Goal: Information Seeking & Learning: Check status

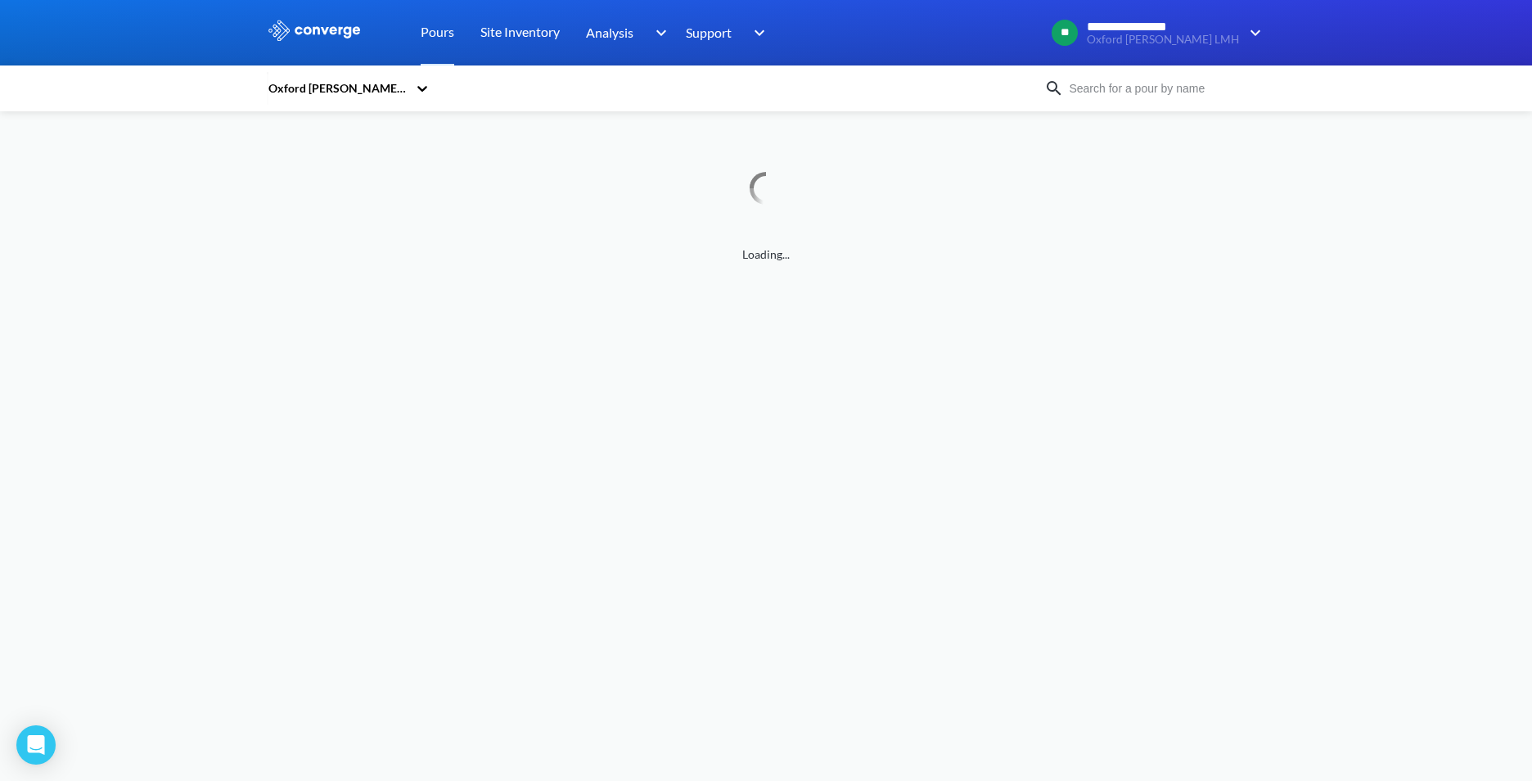
drag, startPoint x: 1129, startPoint y: 79, endPoint x: 1130, endPoint y: 92, distance: 12.4
click at [1129, 79] on input at bounding box center [1163, 88] width 198 height 18
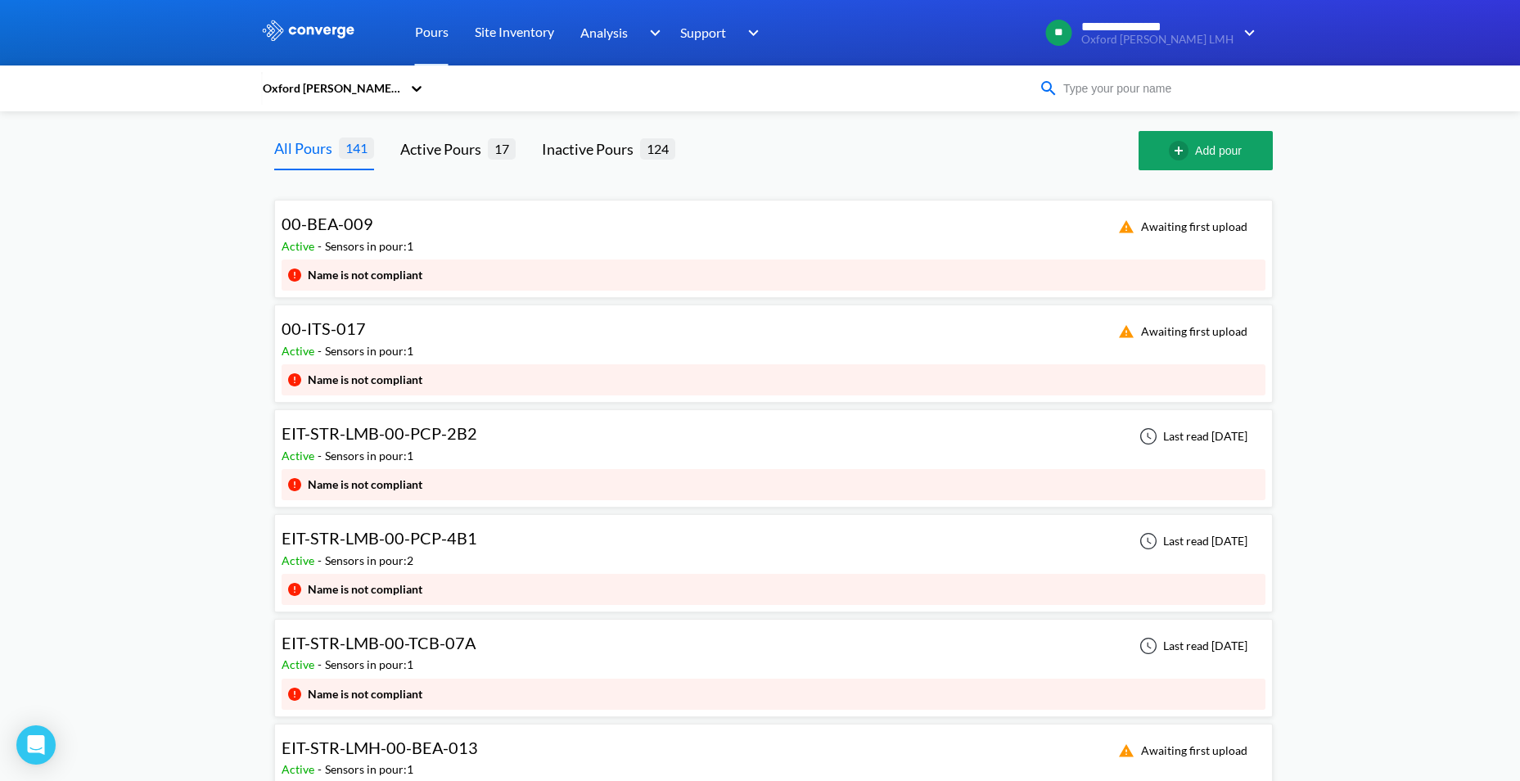
paste input "ITS-305"
type input "ITS-305"
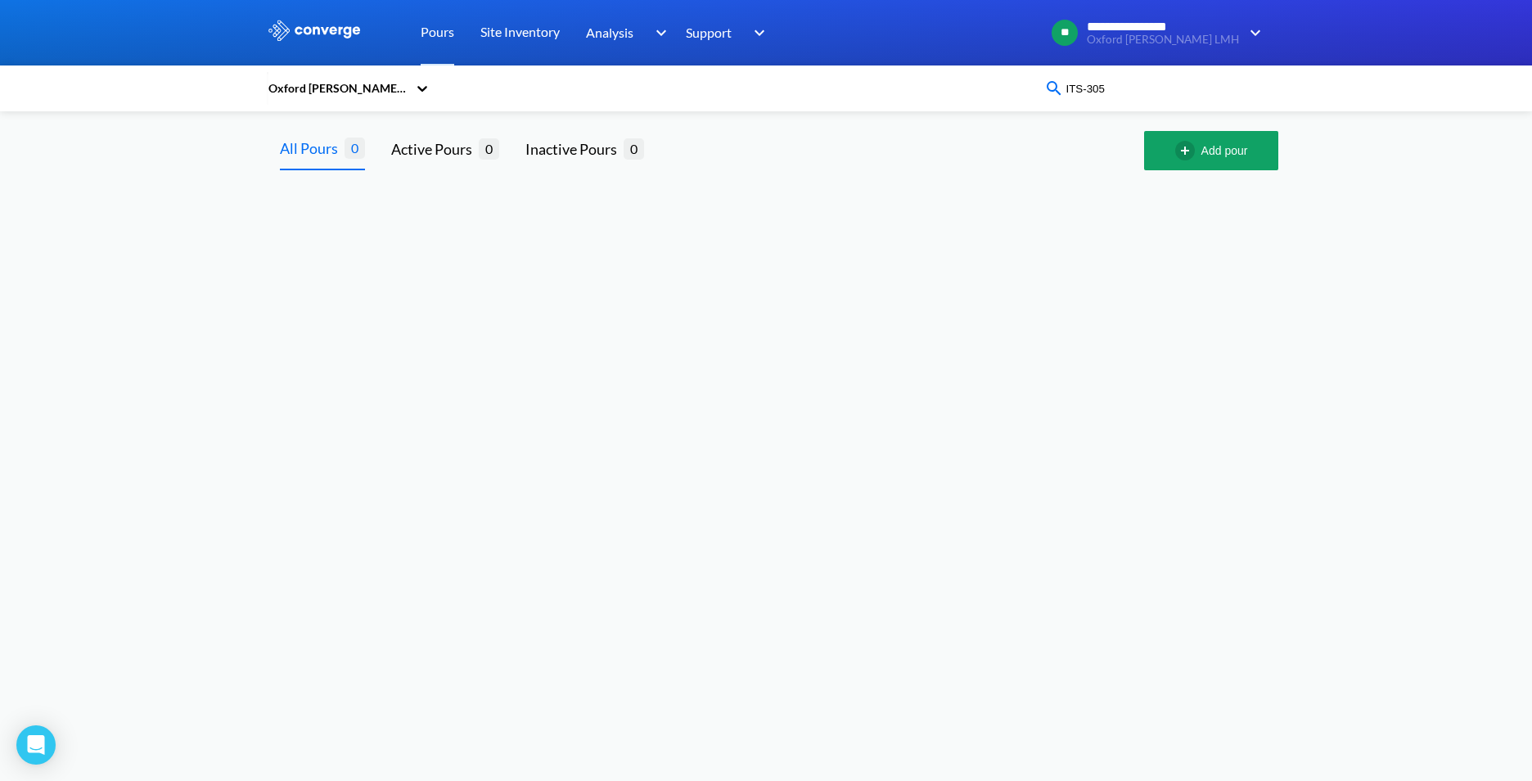
drag, startPoint x: 1110, startPoint y: 85, endPoint x: 1033, endPoint y: 96, distance: 77.7
click at [1034, 96] on div "Oxford [PERSON_NAME] LMH ITS-305" at bounding box center [766, 89] width 999 height 38
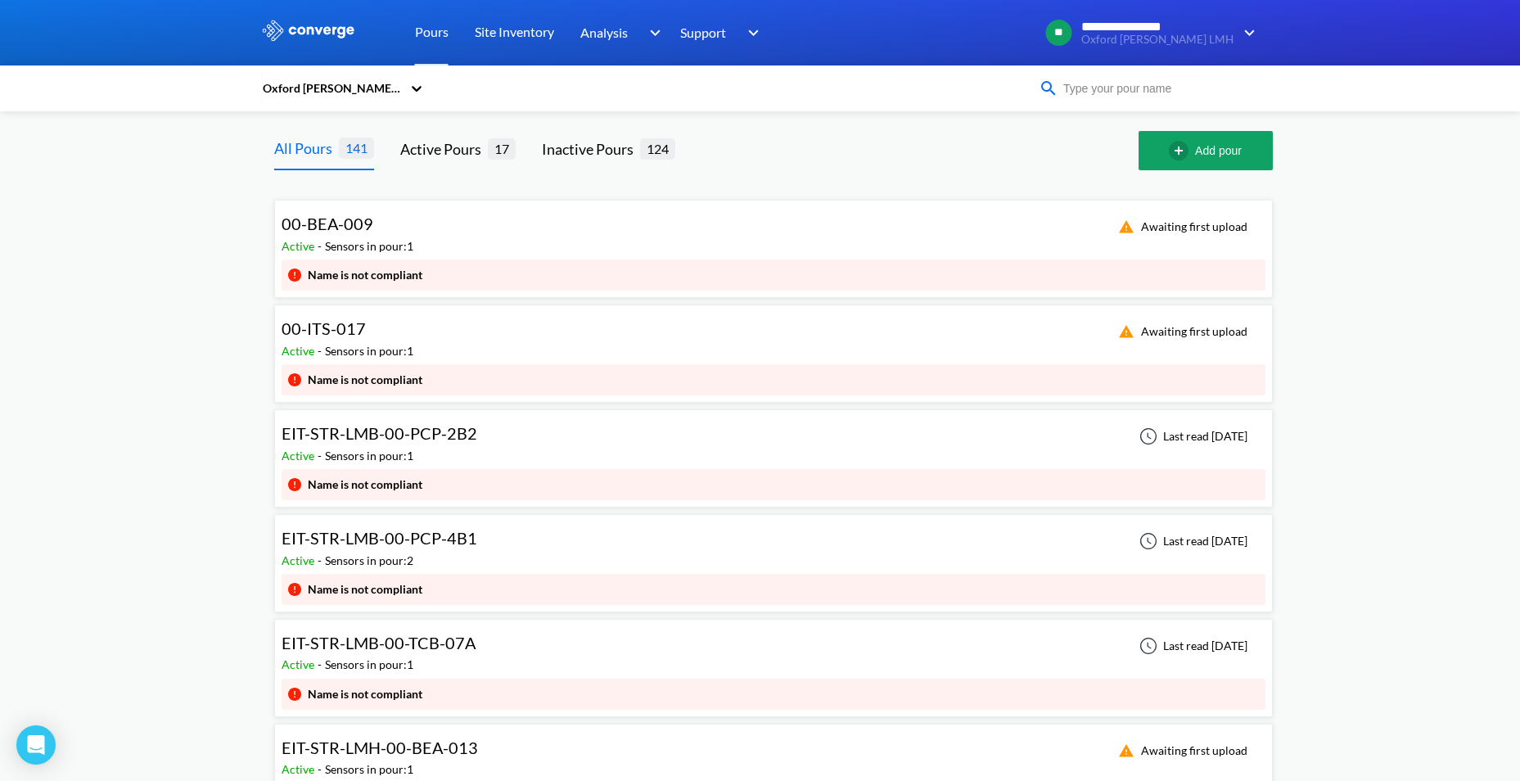
paste input "ITS-305"
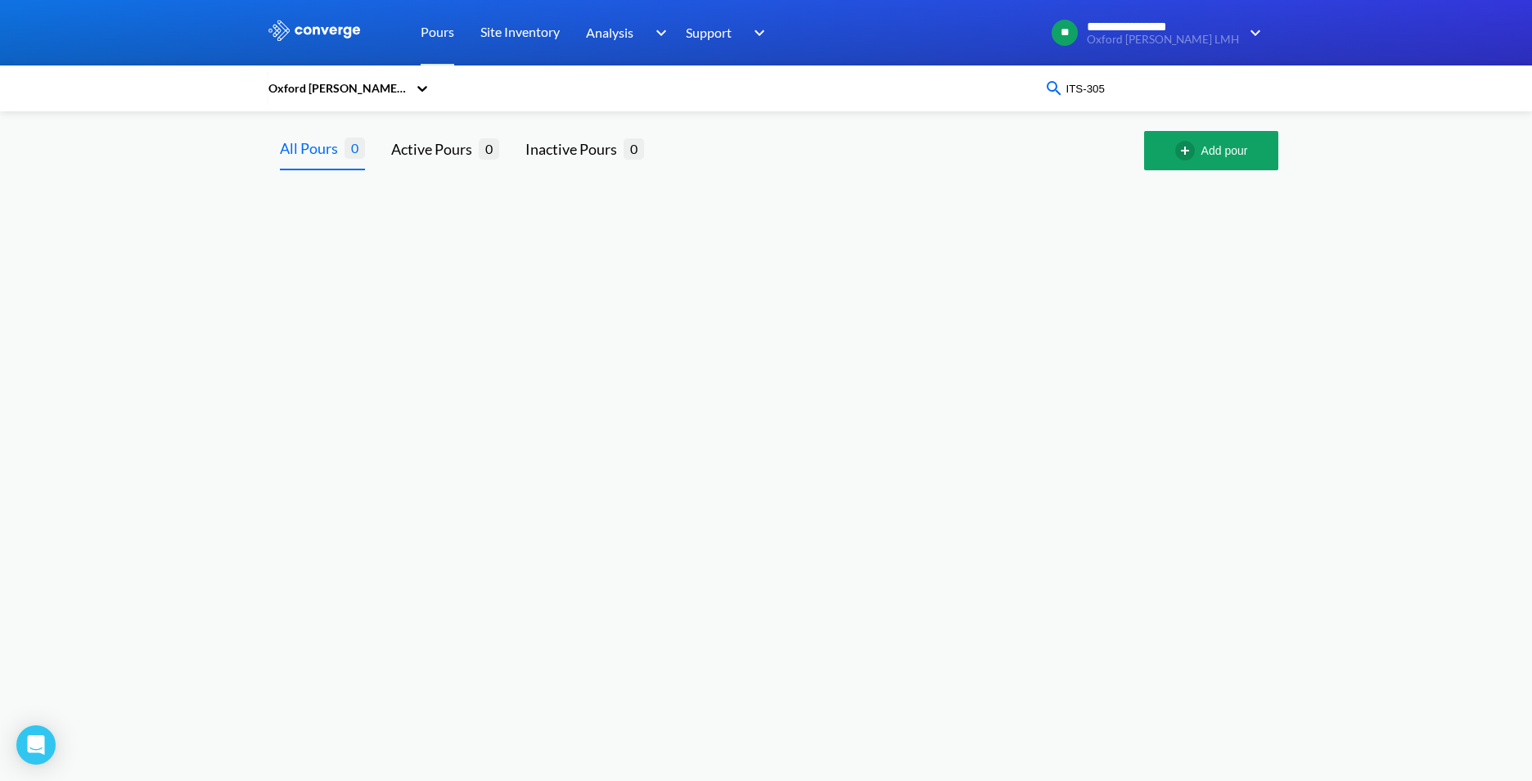
drag, startPoint x: 1116, startPoint y: 95, endPoint x: 1085, endPoint y: 99, distance: 31.4
click at [1085, 99] on div "Oxford [PERSON_NAME] LMH ITS-305" at bounding box center [766, 89] width 999 height 38
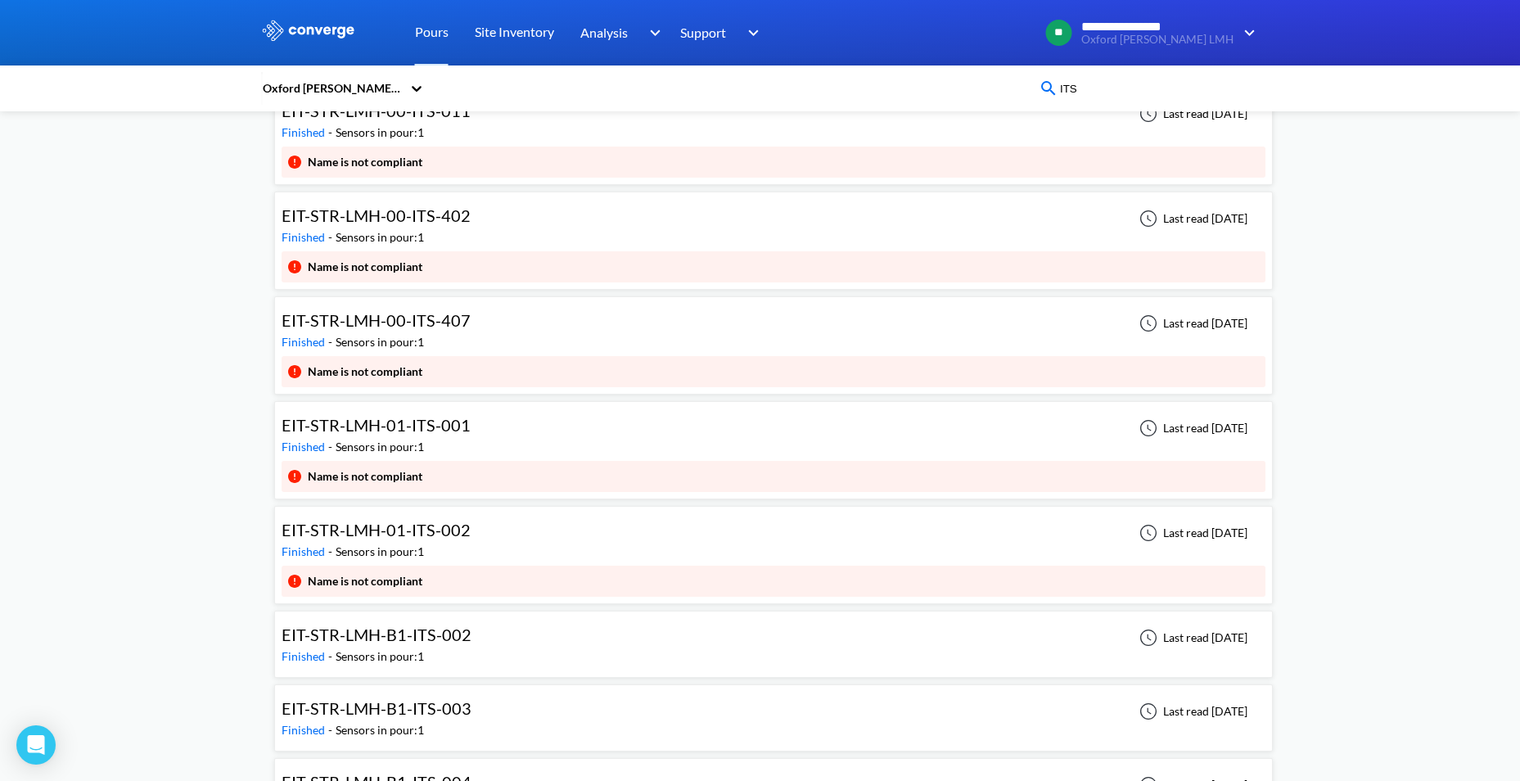
scroll to position [608, 0]
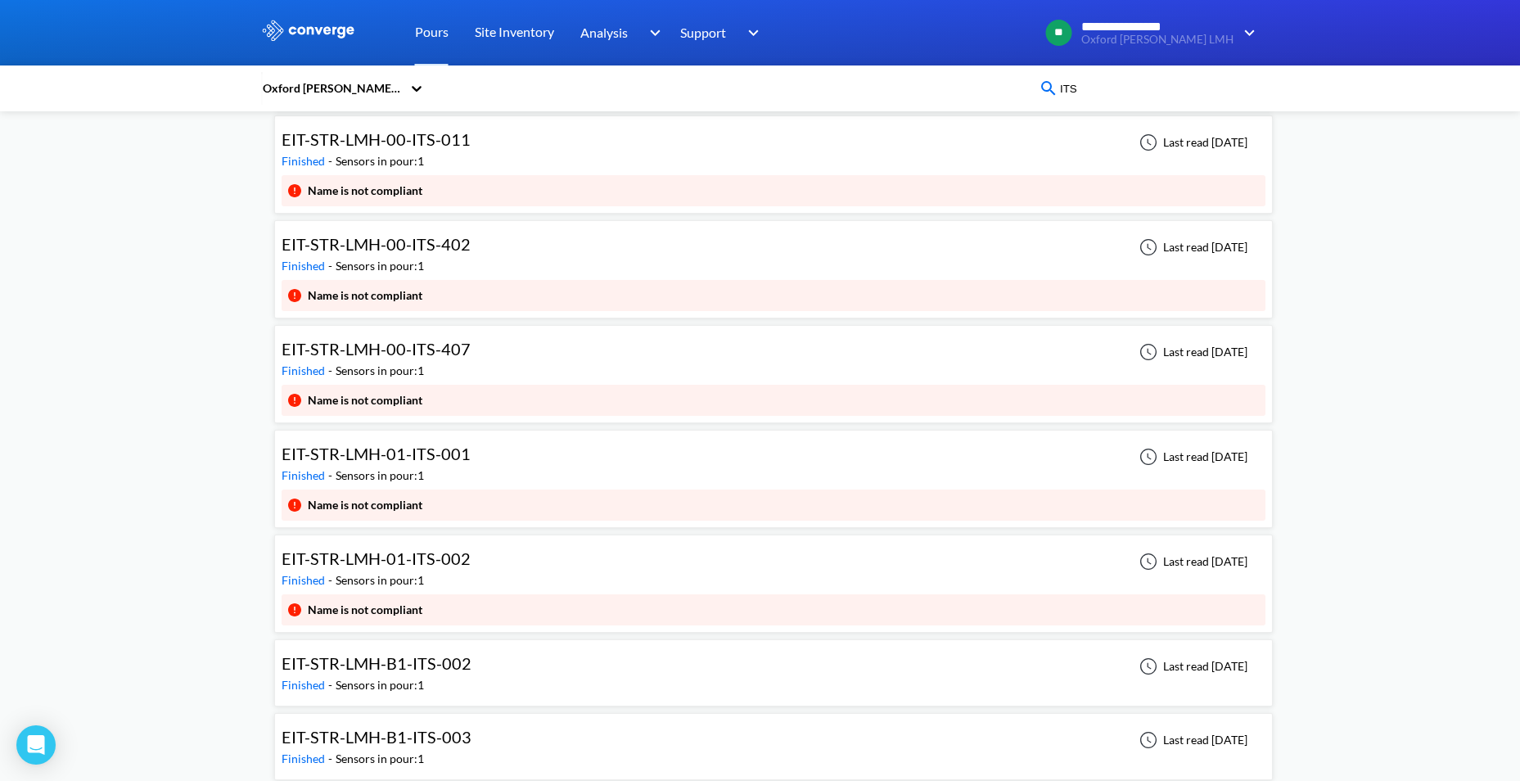
type input "ITS"
click at [431, 357] on span "EIT-STR-LMH-00-ITS-407" at bounding box center [376, 349] width 189 height 20
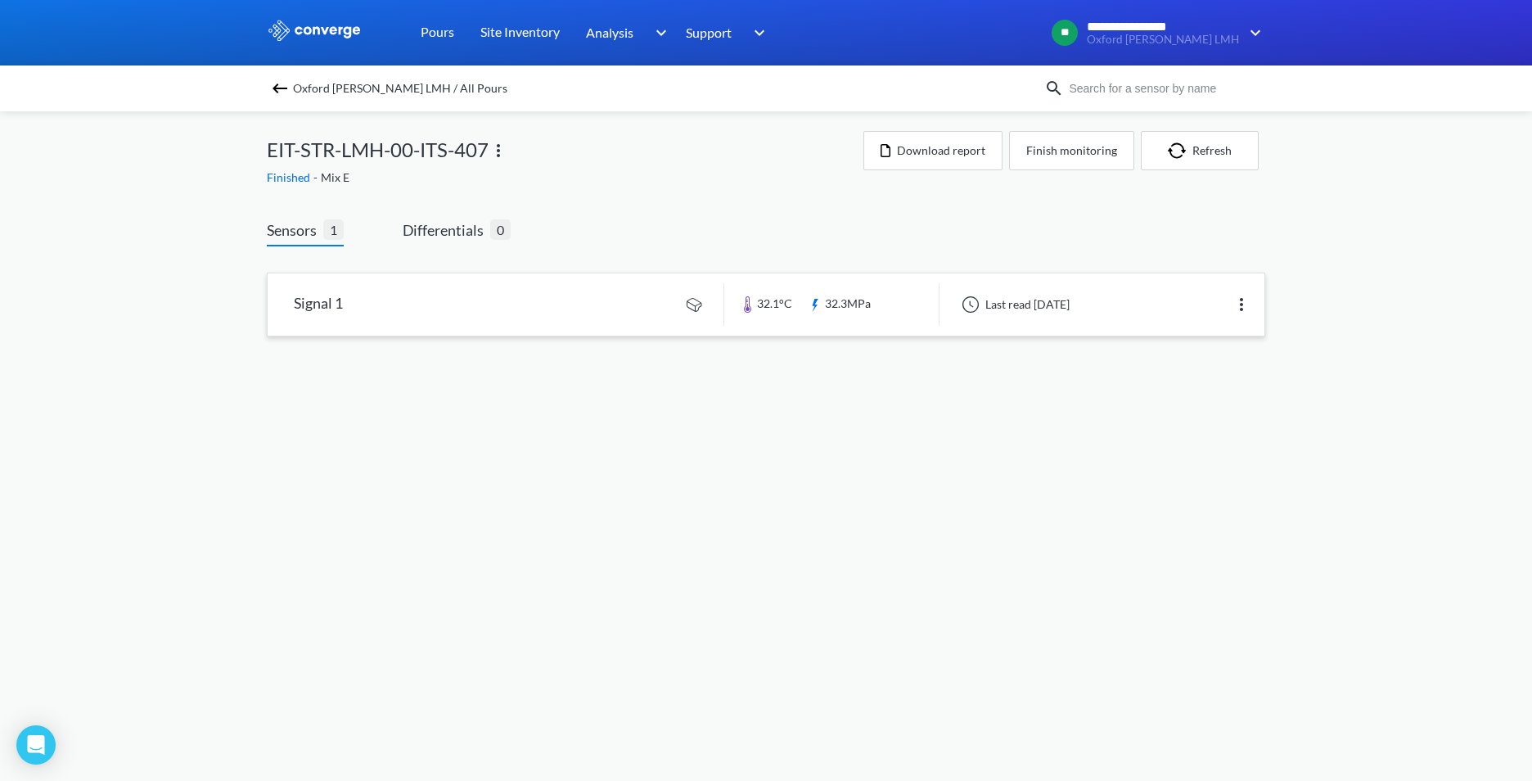
click at [570, 300] on link at bounding box center [766, 304] width 997 height 62
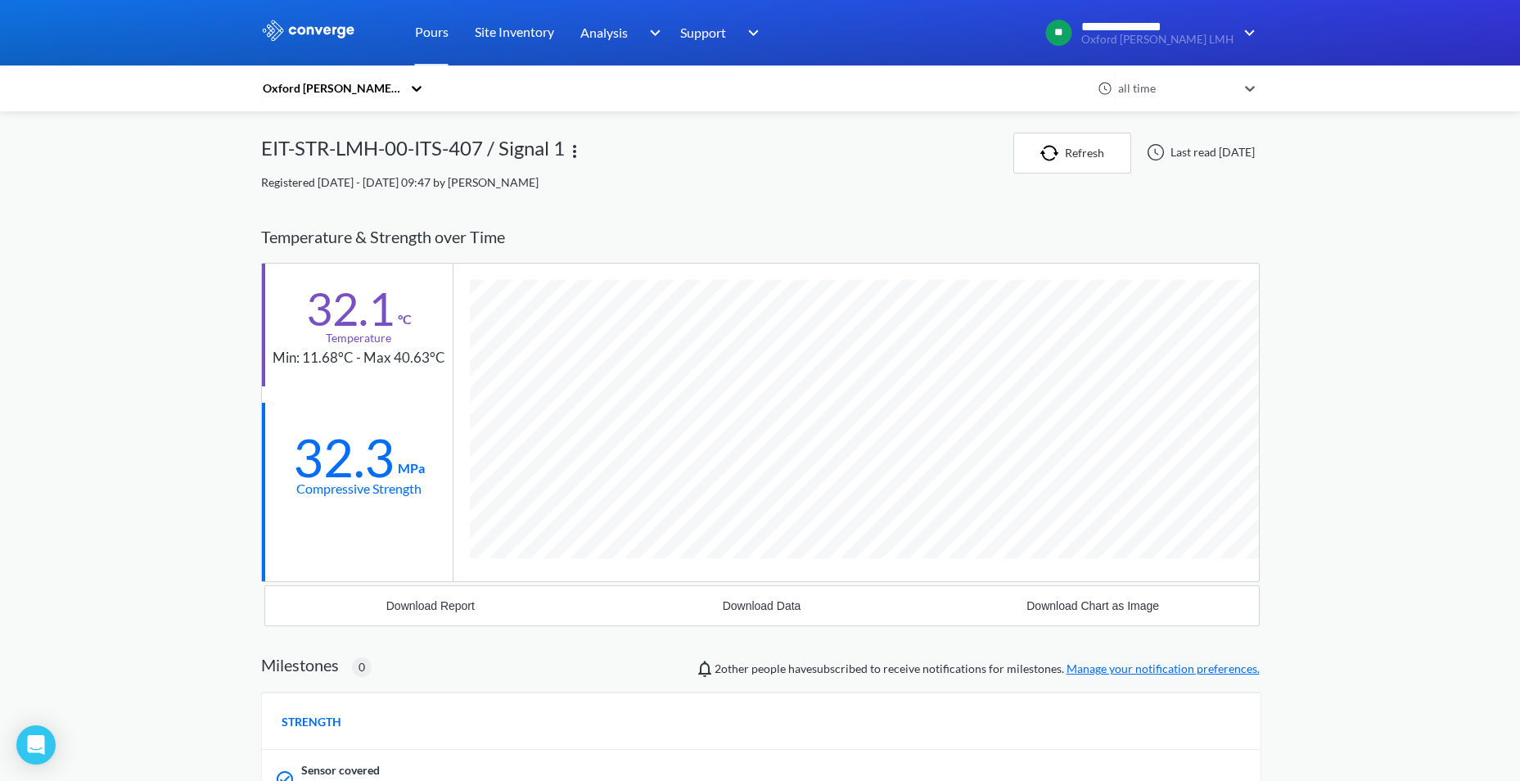
click at [1320, 355] on div "**********" at bounding box center [760, 593] width 1520 height 1186
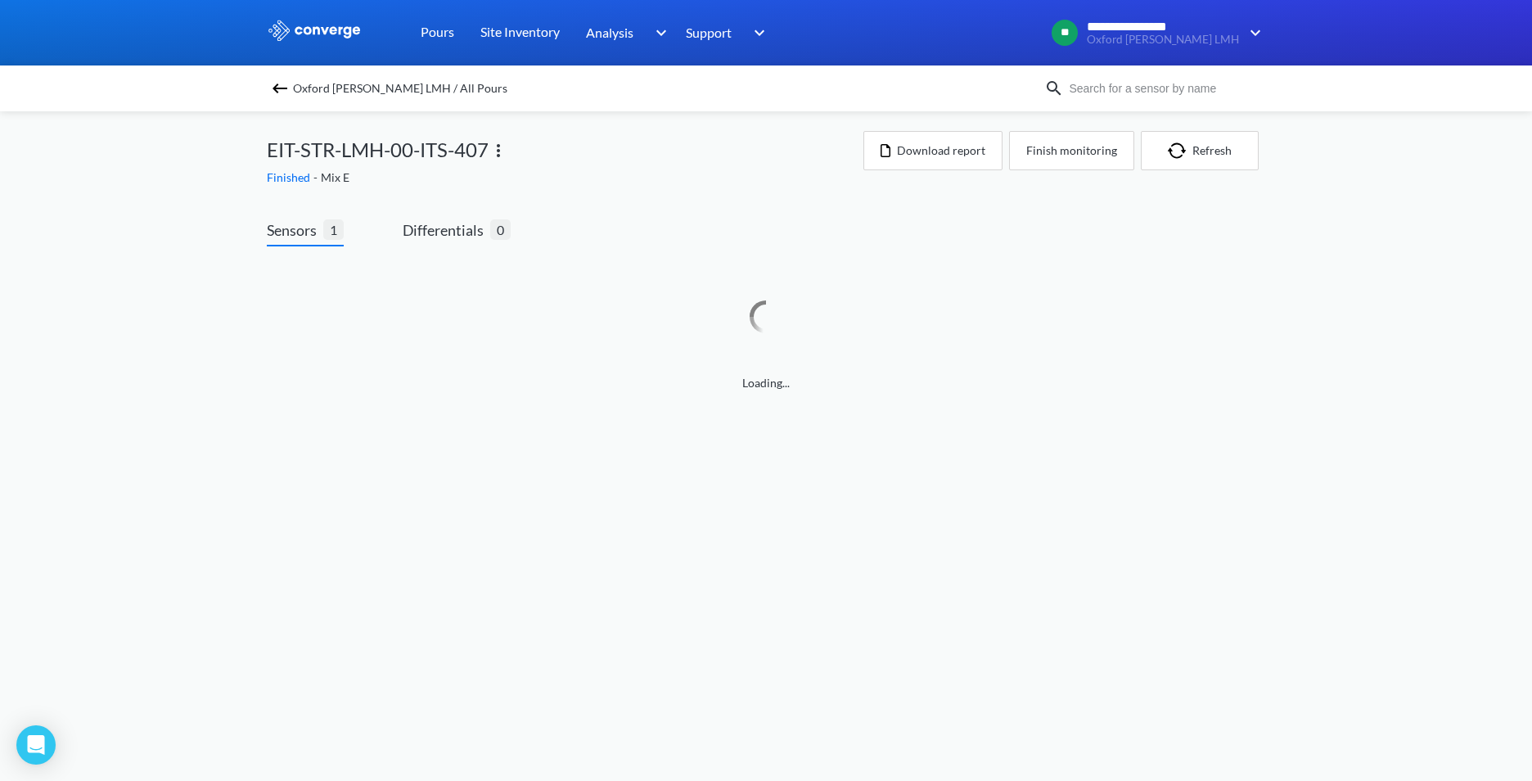
click at [1111, 97] on input at bounding box center [1163, 88] width 198 height 18
paste input "ITS-303"
type input "ITS-303"
click at [436, 233] on span "Differentials" at bounding box center [447, 230] width 88 height 23
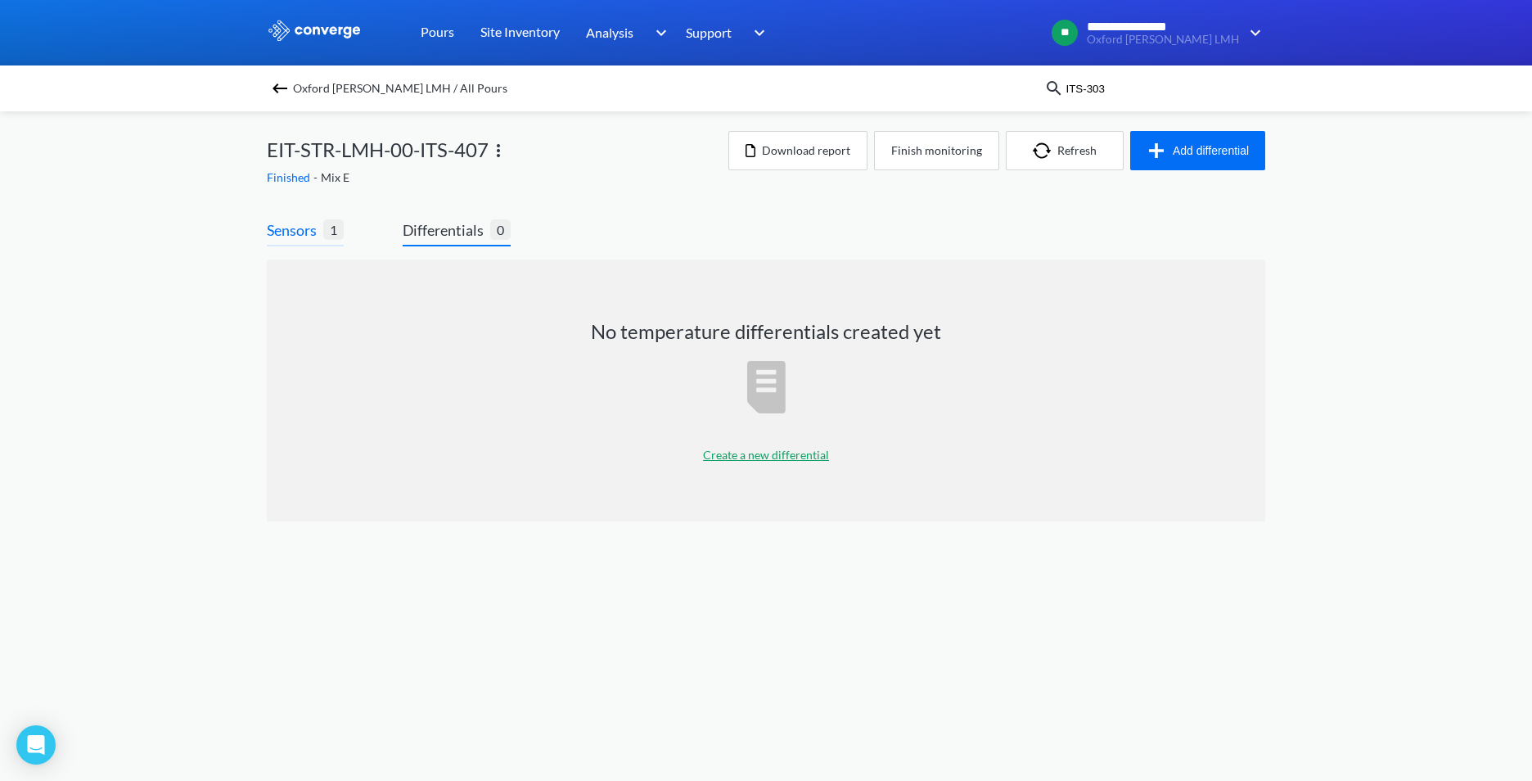
click at [307, 233] on span "Sensors" at bounding box center [295, 230] width 56 height 23
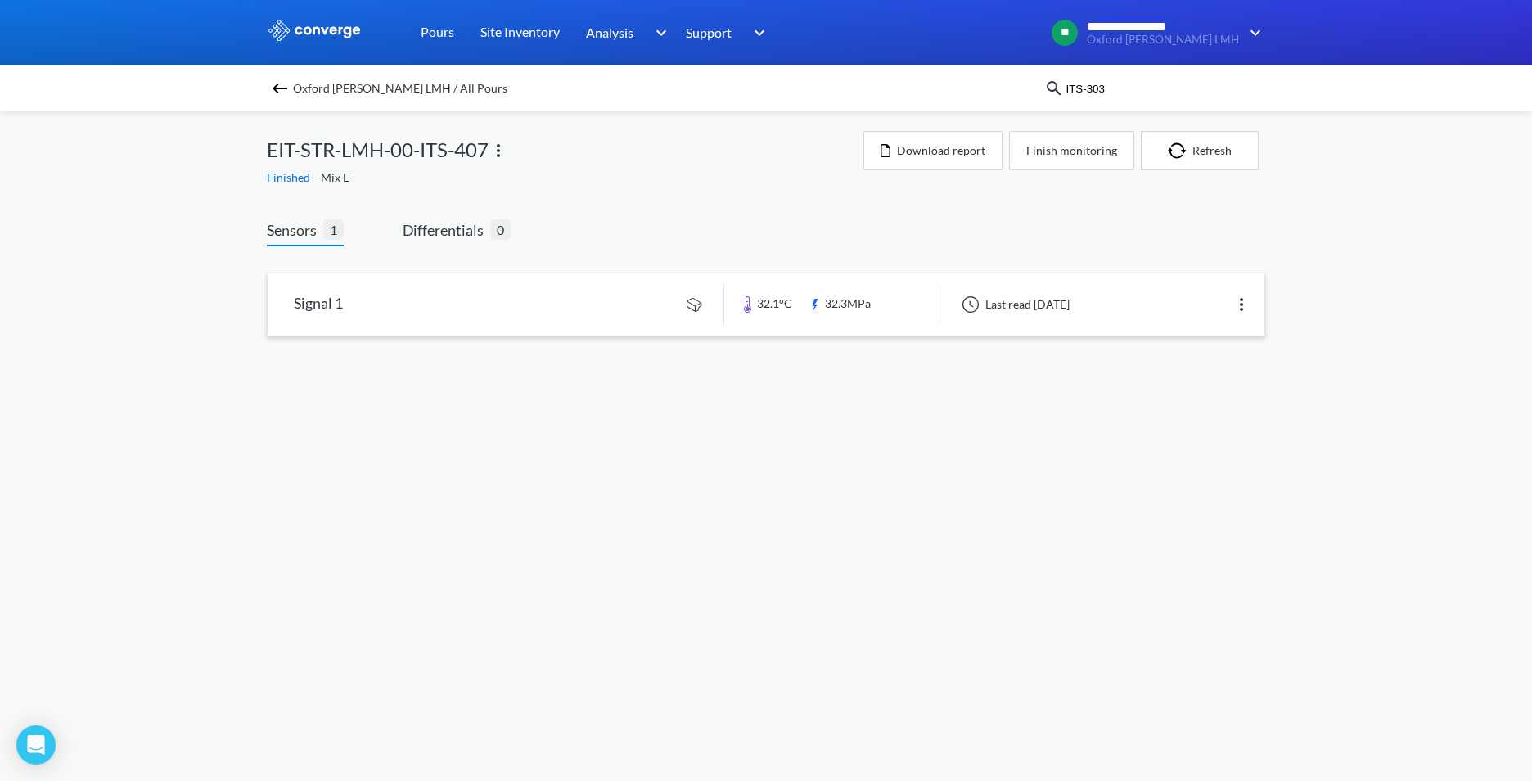
click at [507, 304] on link at bounding box center [766, 304] width 997 height 62
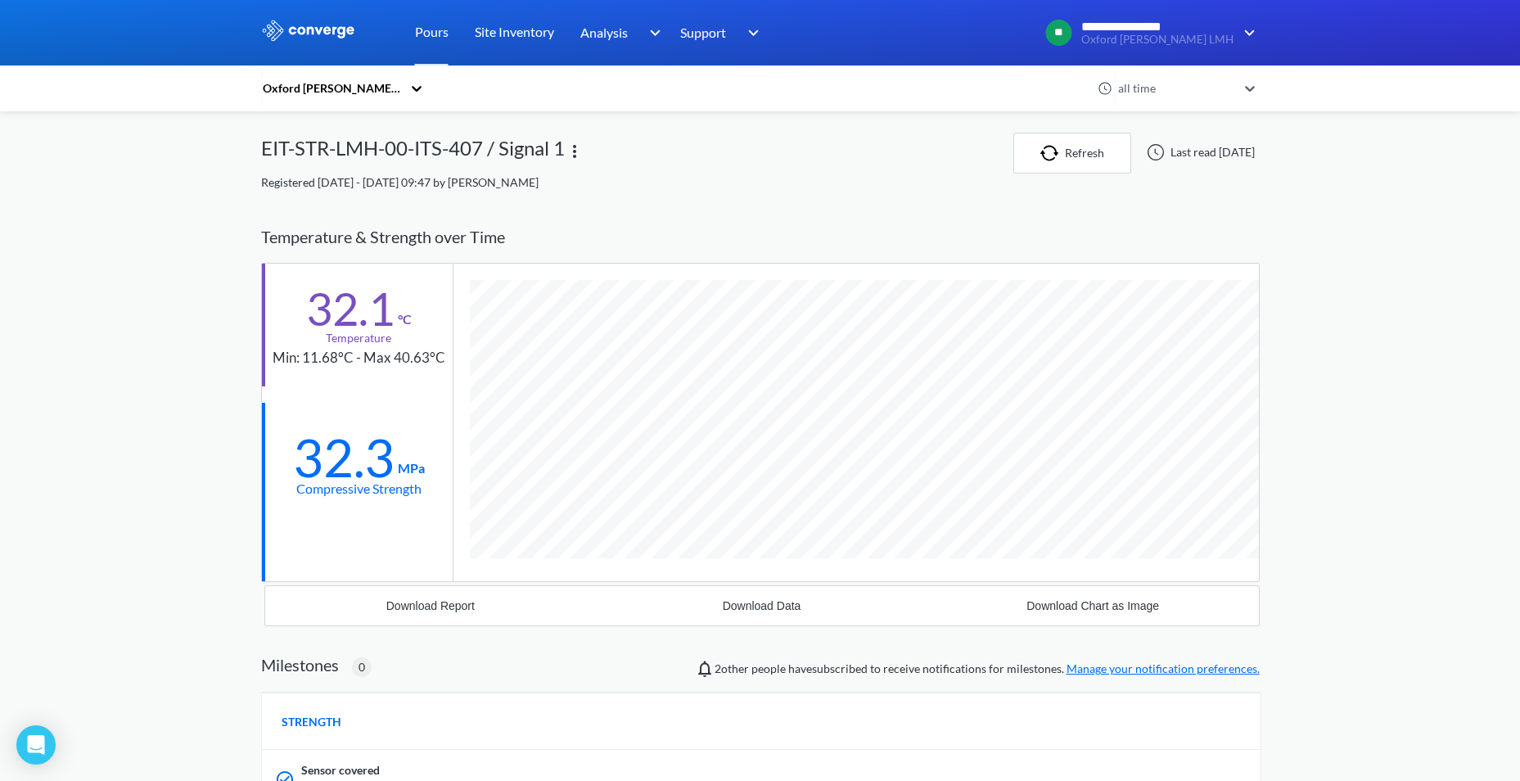
scroll to position [1040, 999]
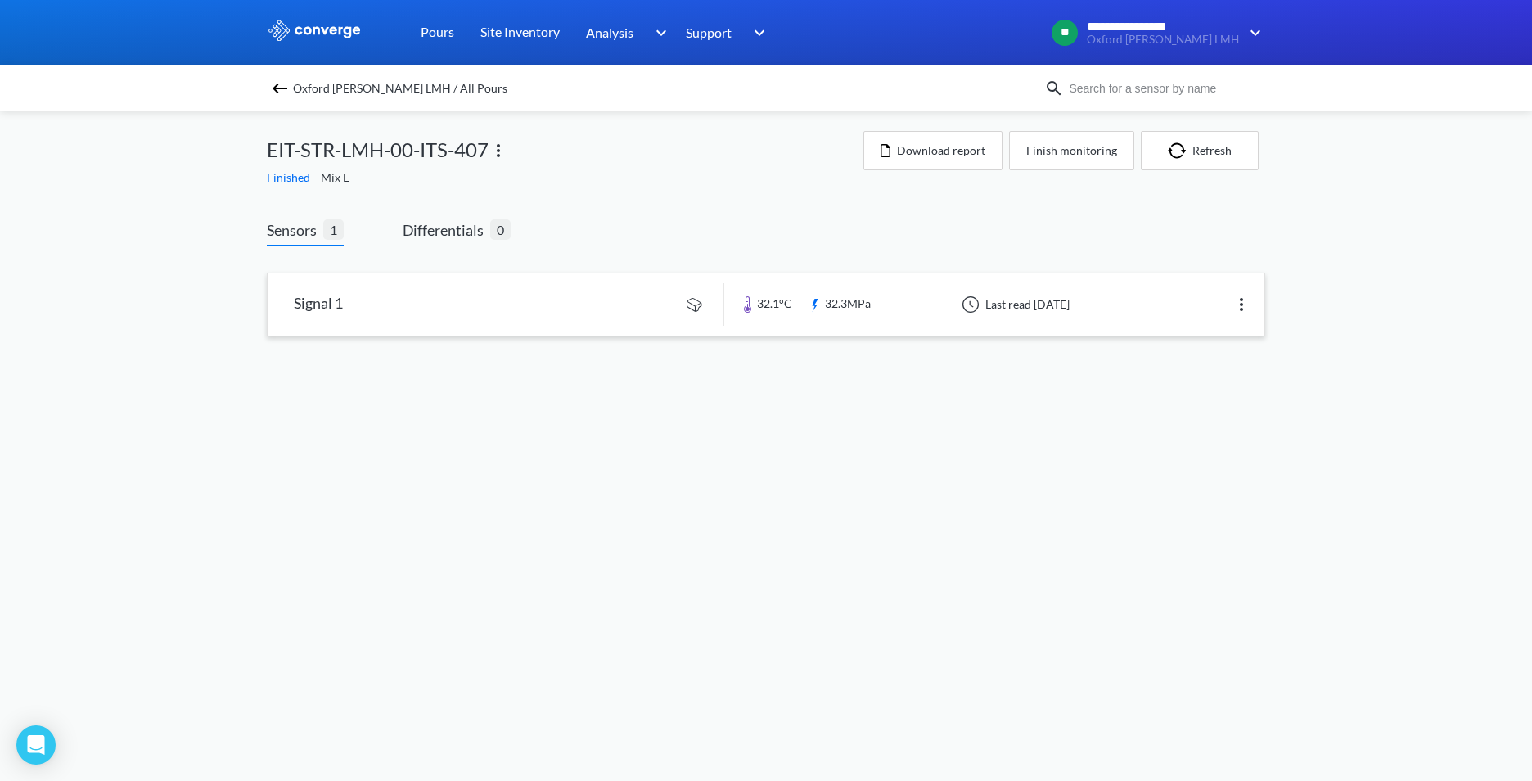
click at [550, 299] on link at bounding box center [766, 304] width 997 height 62
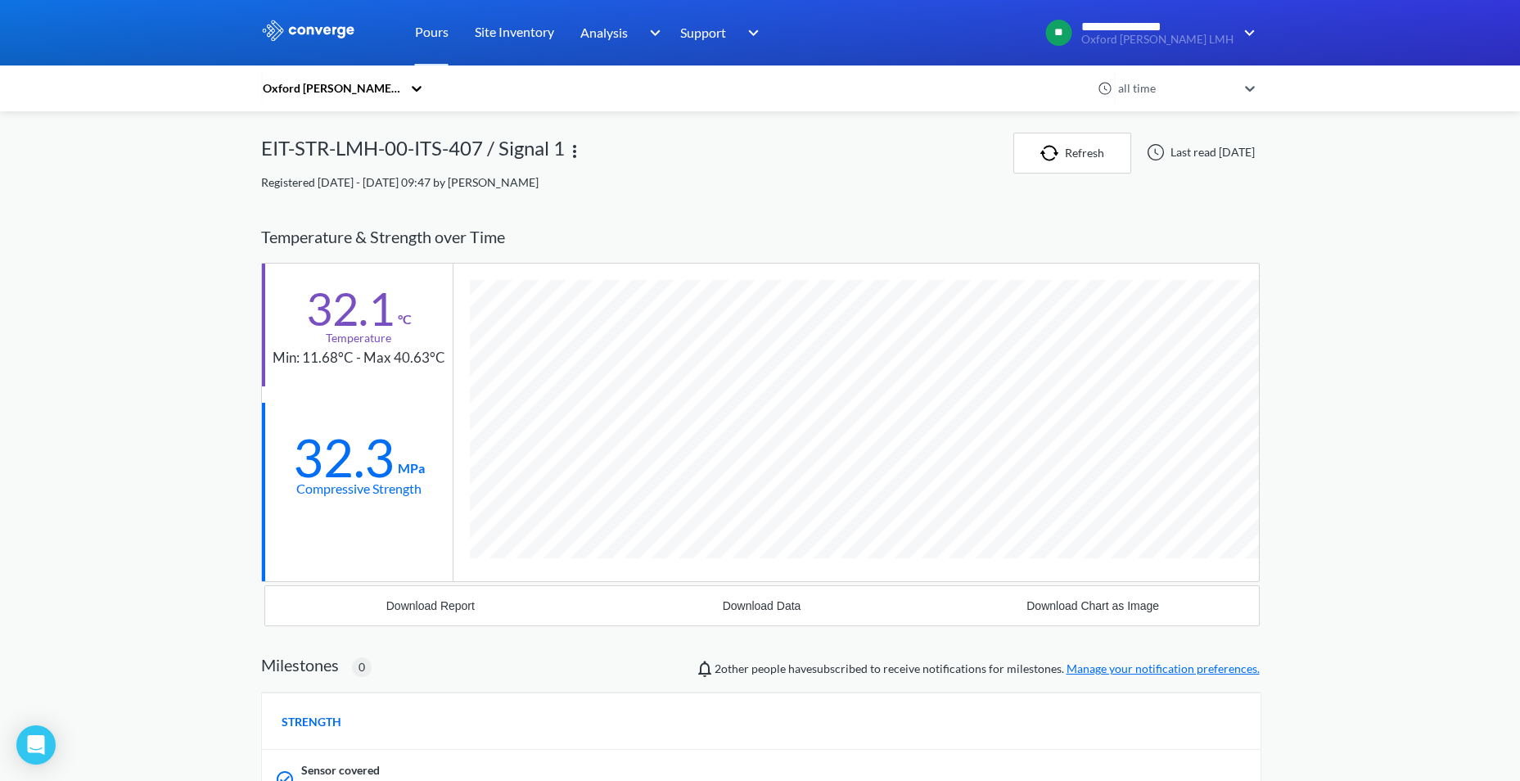
scroll to position [1040, 999]
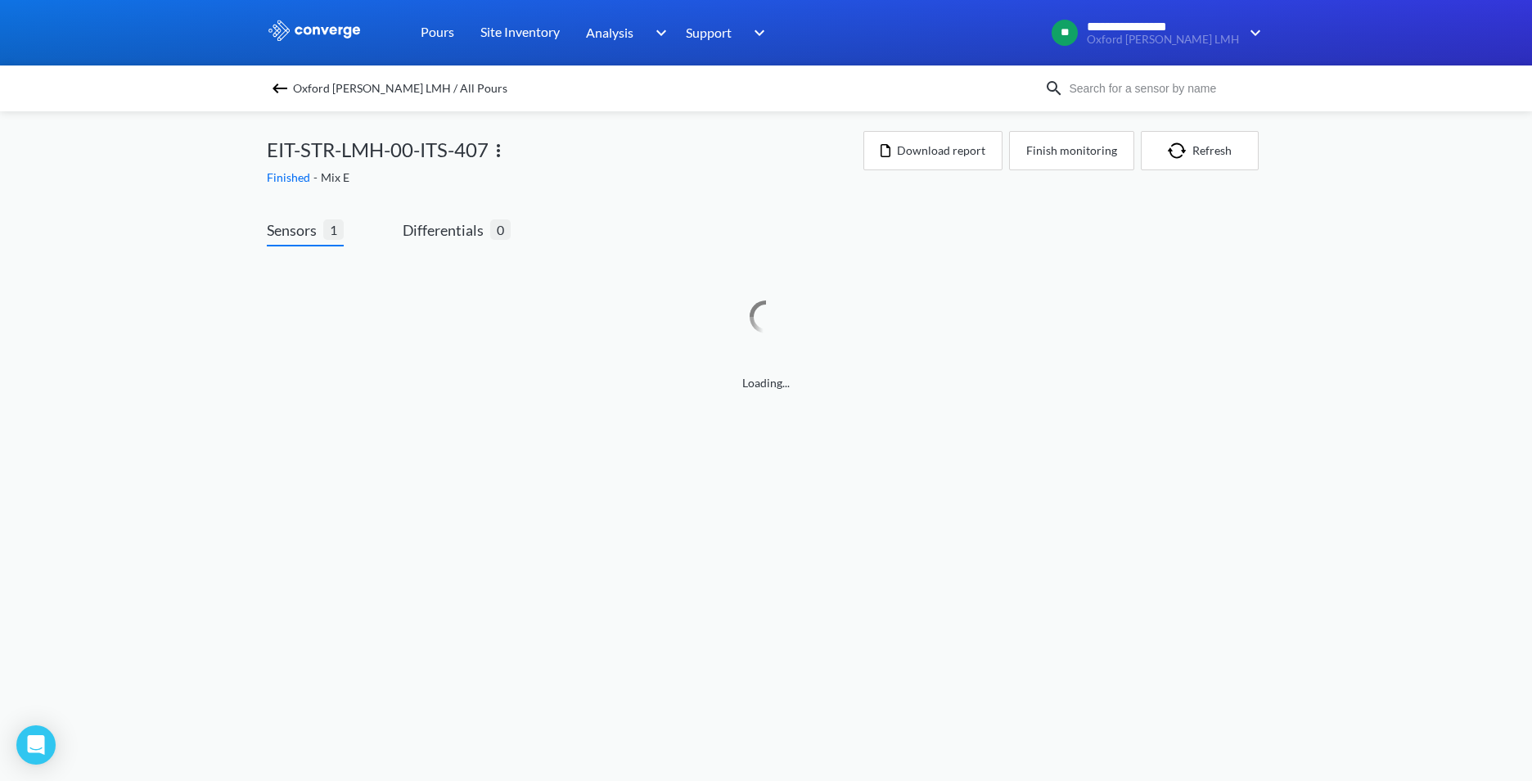
click at [1111, 95] on input at bounding box center [1163, 88] width 198 height 18
paste input "ITS-303"
type input "ITS-303"
click at [971, 88] on div "Oxford [PERSON_NAME] LMH / All Pours" at bounding box center [656, 88] width 778 height 23
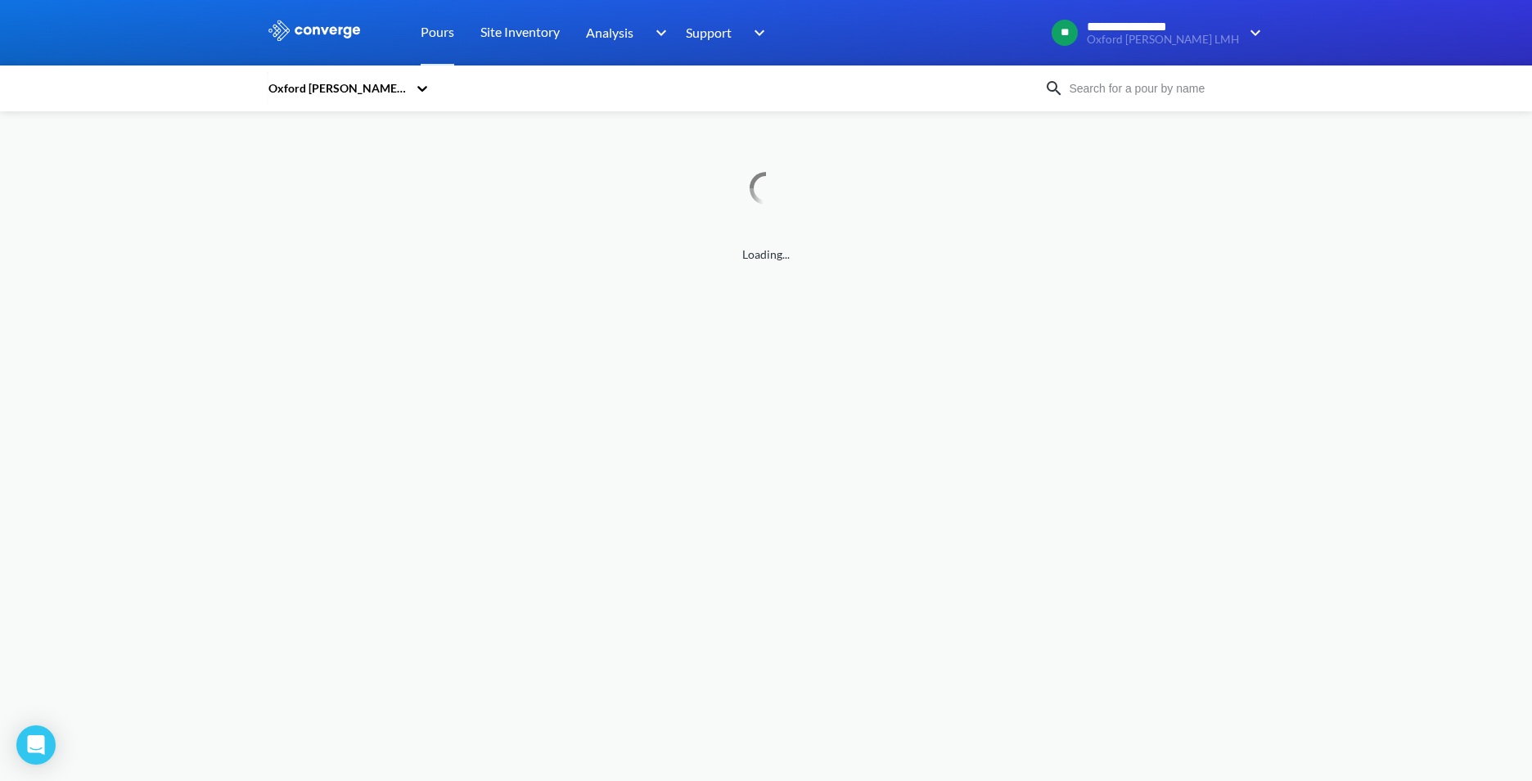
click at [1098, 88] on input at bounding box center [1163, 88] width 198 height 18
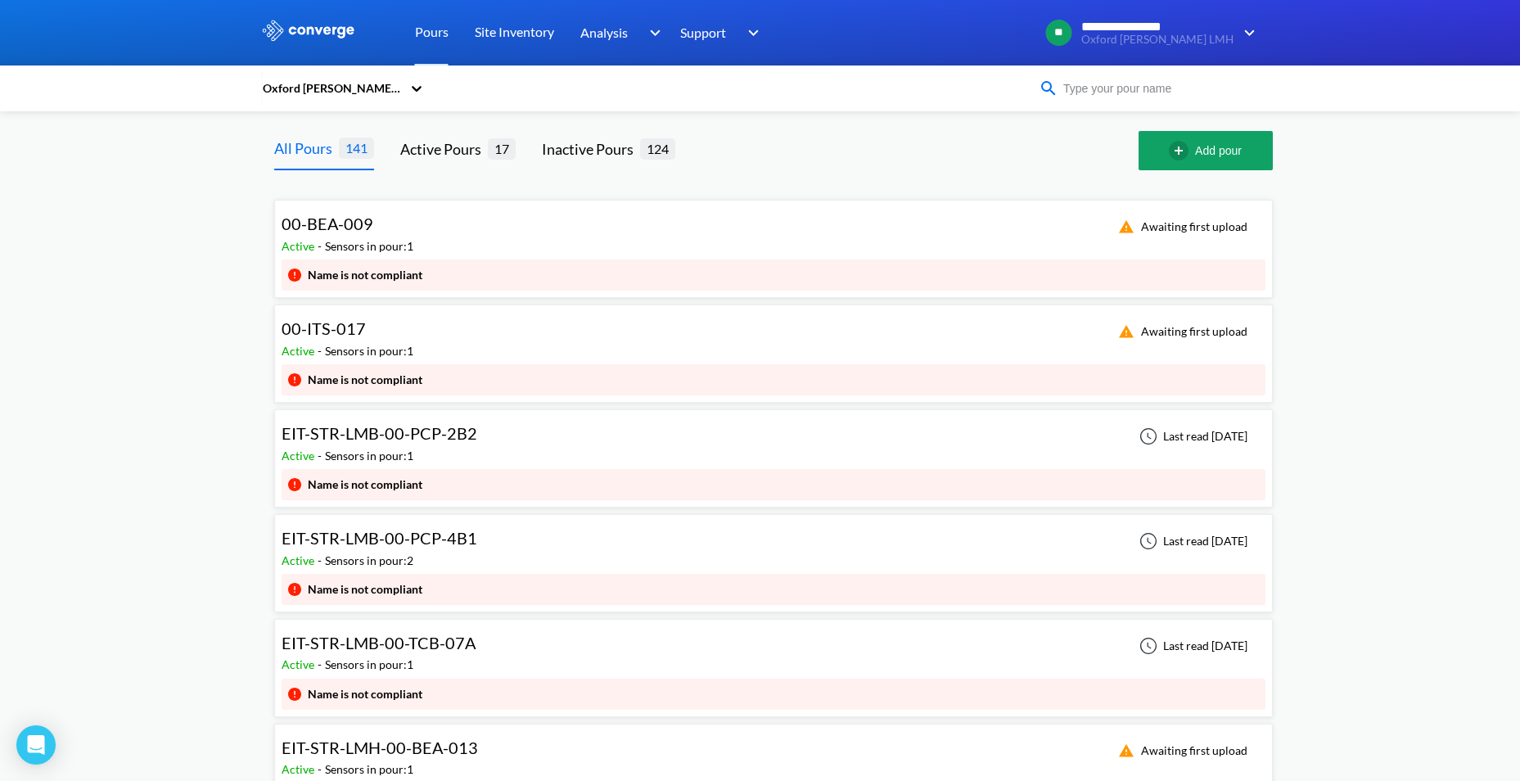
paste input "ITS-303"
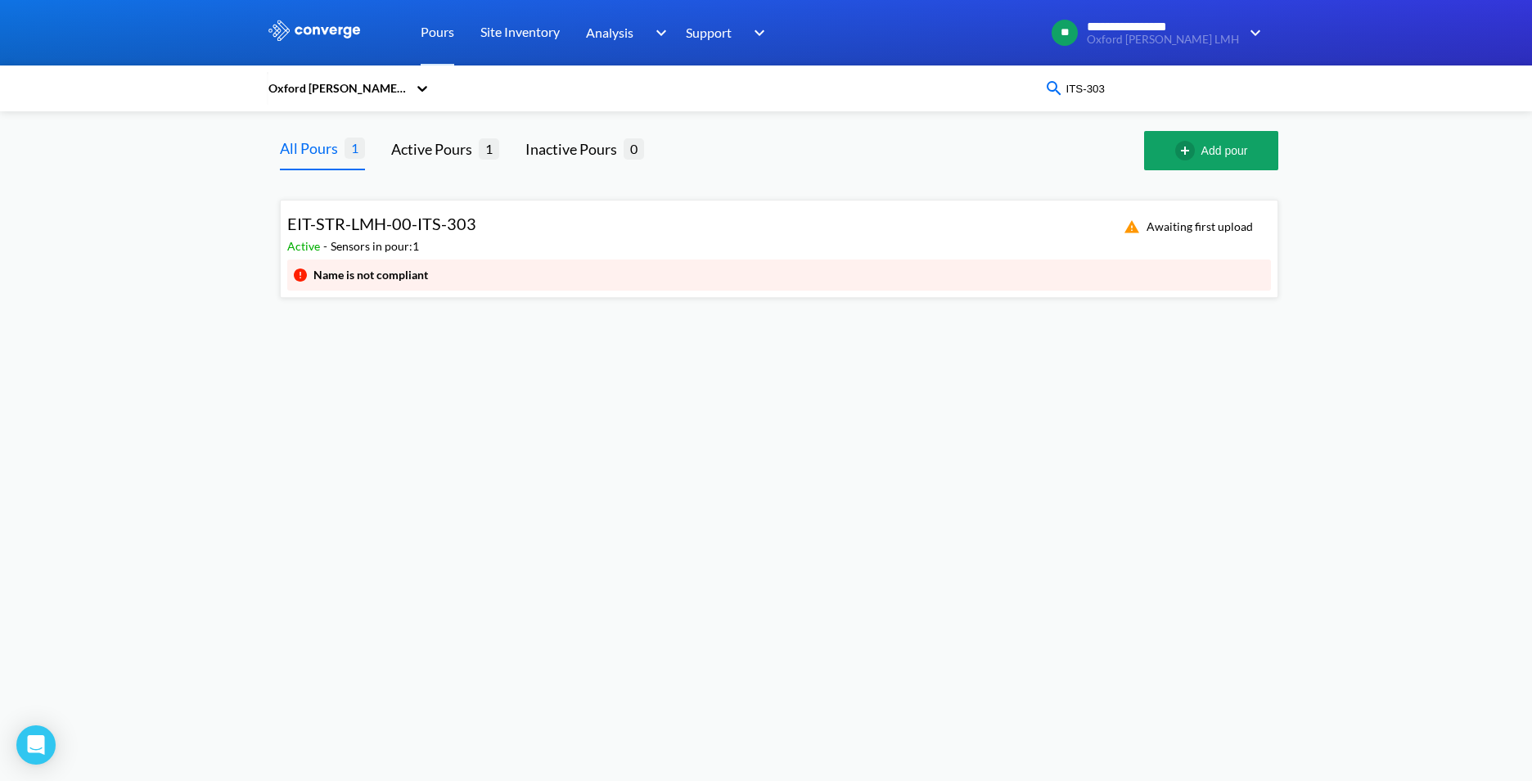
type input "ITS-303"
click at [441, 229] on span "EIT-STR-LMH-00-ITS-303" at bounding box center [381, 224] width 189 height 20
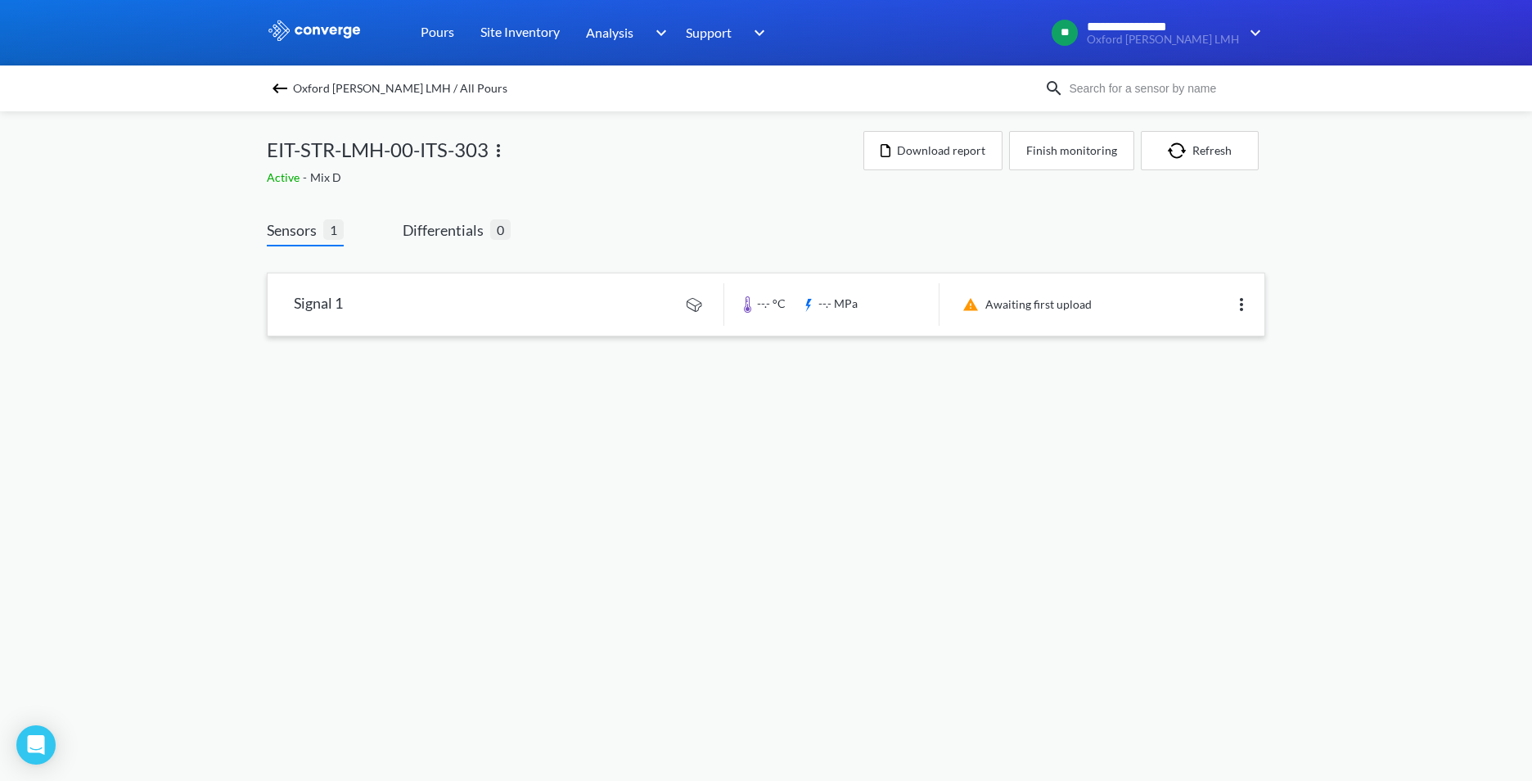
click at [528, 304] on link at bounding box center [766, 304] width 997 height 62
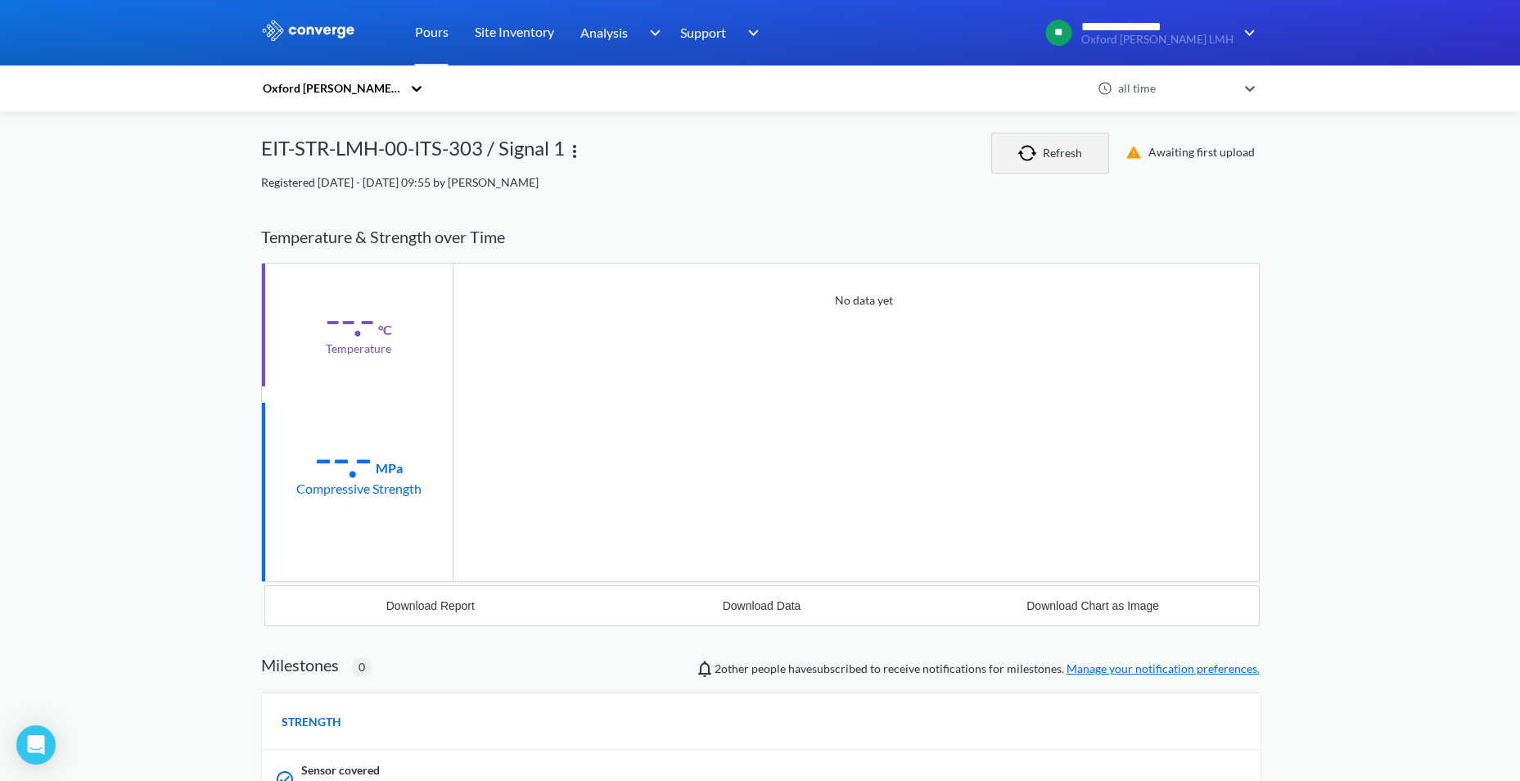
click at [1086, 156] on button "Refresh" at bounding box center [1050, 153] width 118 height 41
drag, startPoint x: 257, startPoint y: 148, endPoint x: 486, endPoint y: 155, distance: 229.3
click at [486, 155] on div "**********" at bounding box center [760, 593] width 1520 height 1186
copy div "EIT-STR-LMH-00-ITS-303"
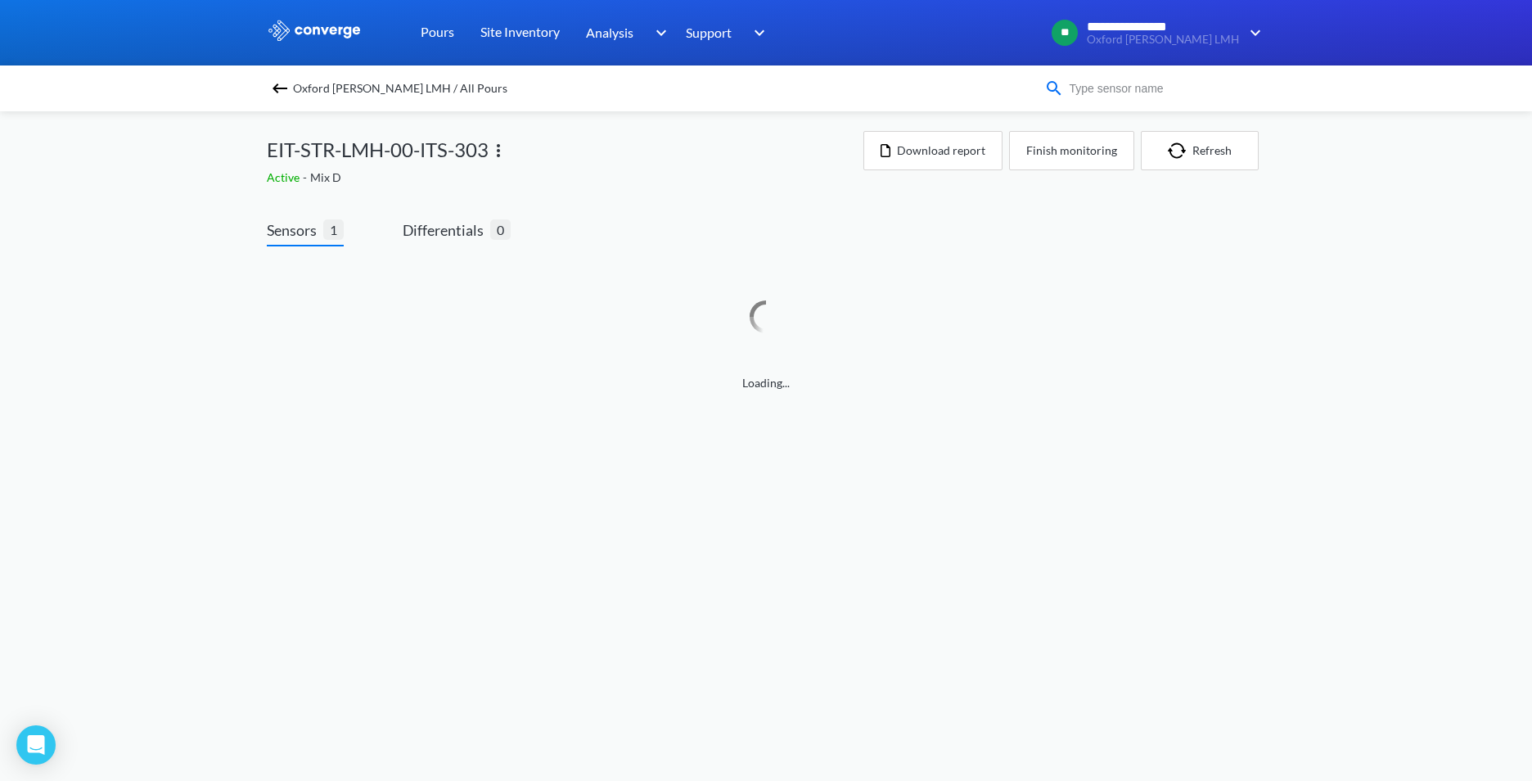
click at [1116, 88] on input at bounding box center [1163, 88] width 198 height 18
click at [1085, 93] on input "IT" at bounding box center [1163, 88] width 198 height 18
drag, startPoint x: 1087, startPoint y: 96, endPoint x: 959, endPoint y: 108, distance: 128.3
click at [959, 108] on div "Oxford [PERSON_NAME] LMH / All Pours ITS" at bounding box center [766, 88] width 1532 height 46
type input "307"
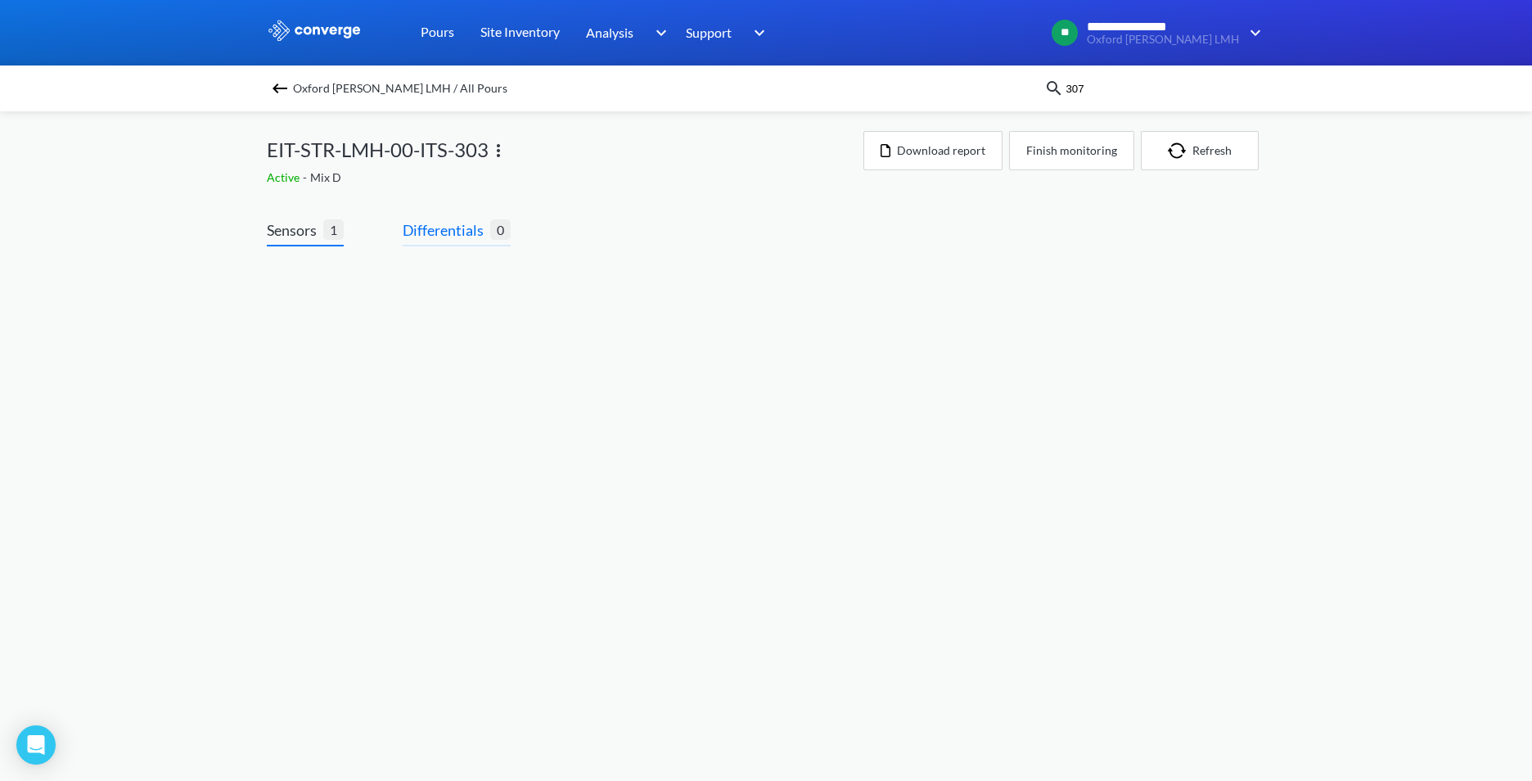
click at [425, 226] on span "Differentials" at bounding box center [447, 230] width 88 height 23
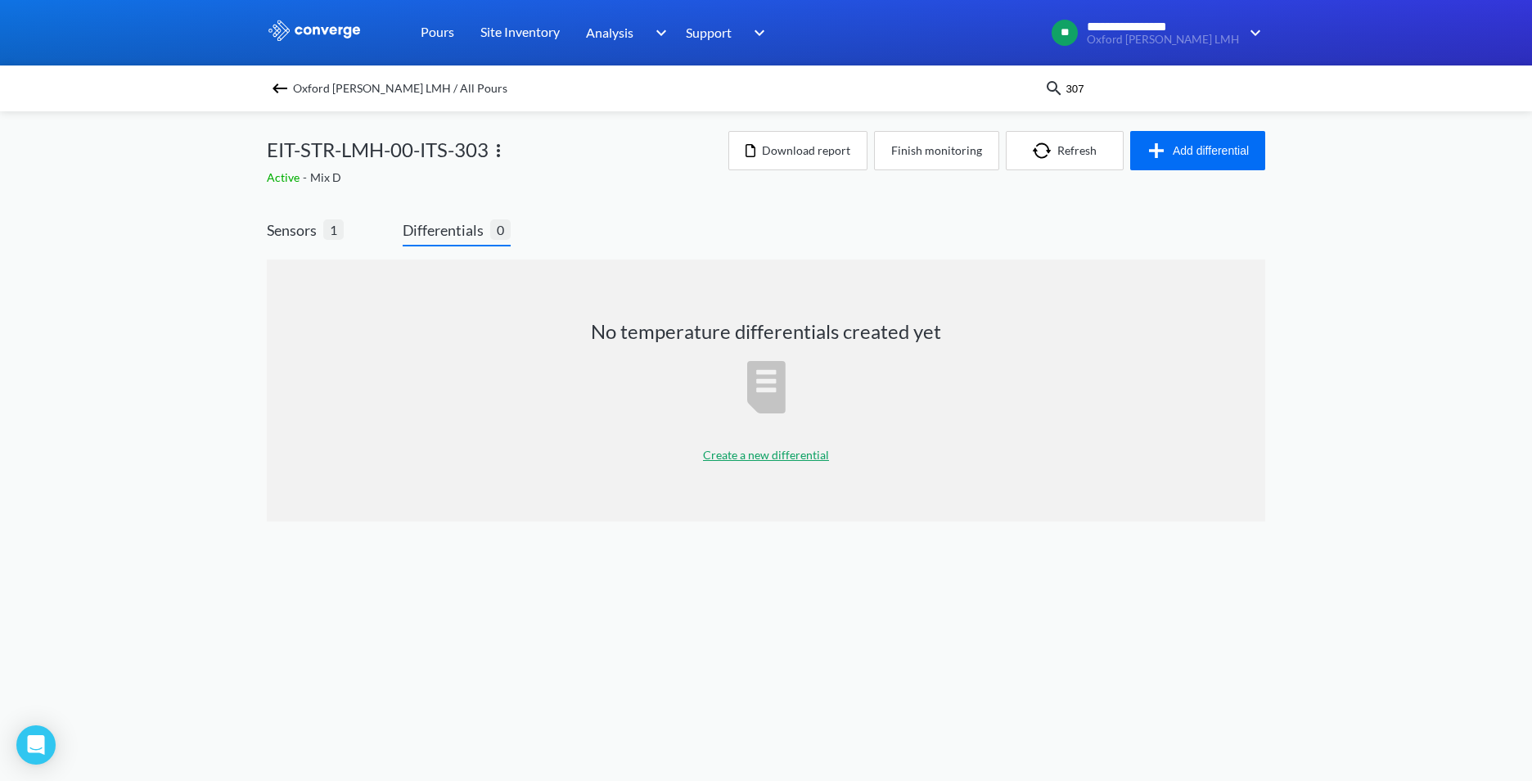
click at [1090, 84] on input "307" at bounding box center [1163, 88] width 198 height 18
click at [1053, 92] on img at bounding box center [1054, 89] width 20 height 20
click at [1053, 83] on img at bounding box center [1054, 89] width 20 height 20
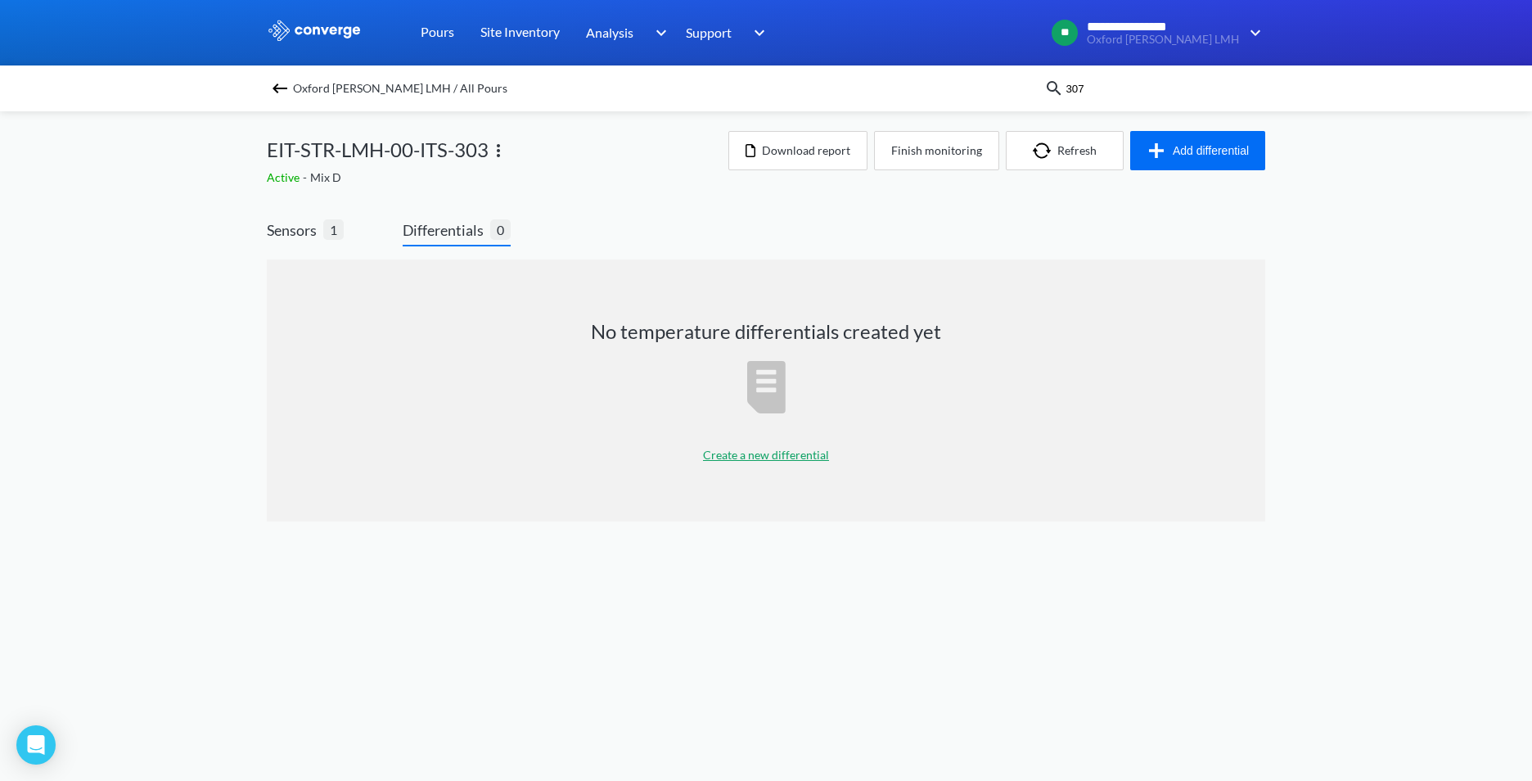
click at [1053, 83] on img at bounding box center [1054, 89] width 20 height 20
click at [304, 86] on span "Oxford [PERSON_NAME] LMH / All Pours" at bounding box center [400, 88] width 214 height 23
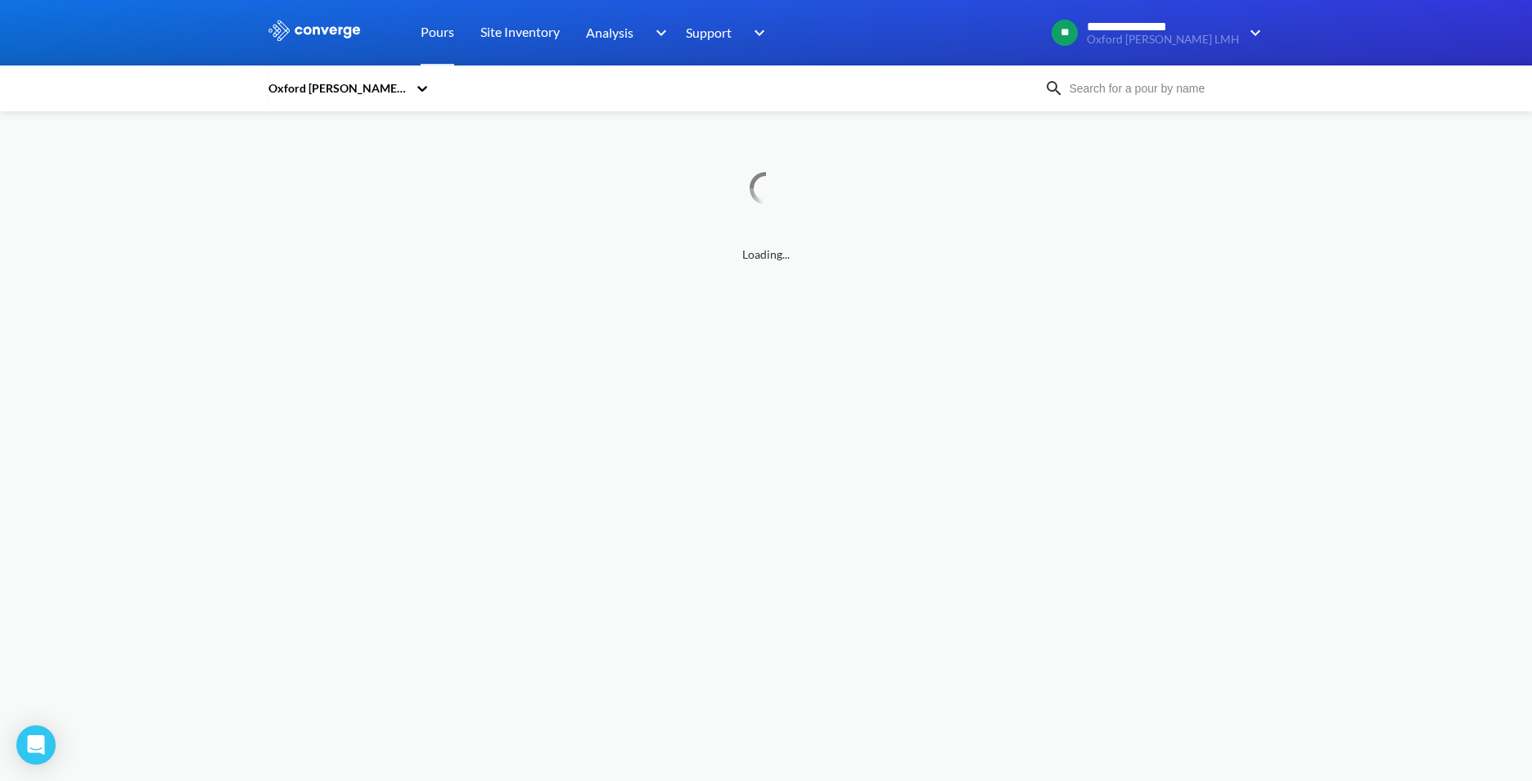
click at [1112, 91] on input at bounding box center [1163, 88] width 198 height 18
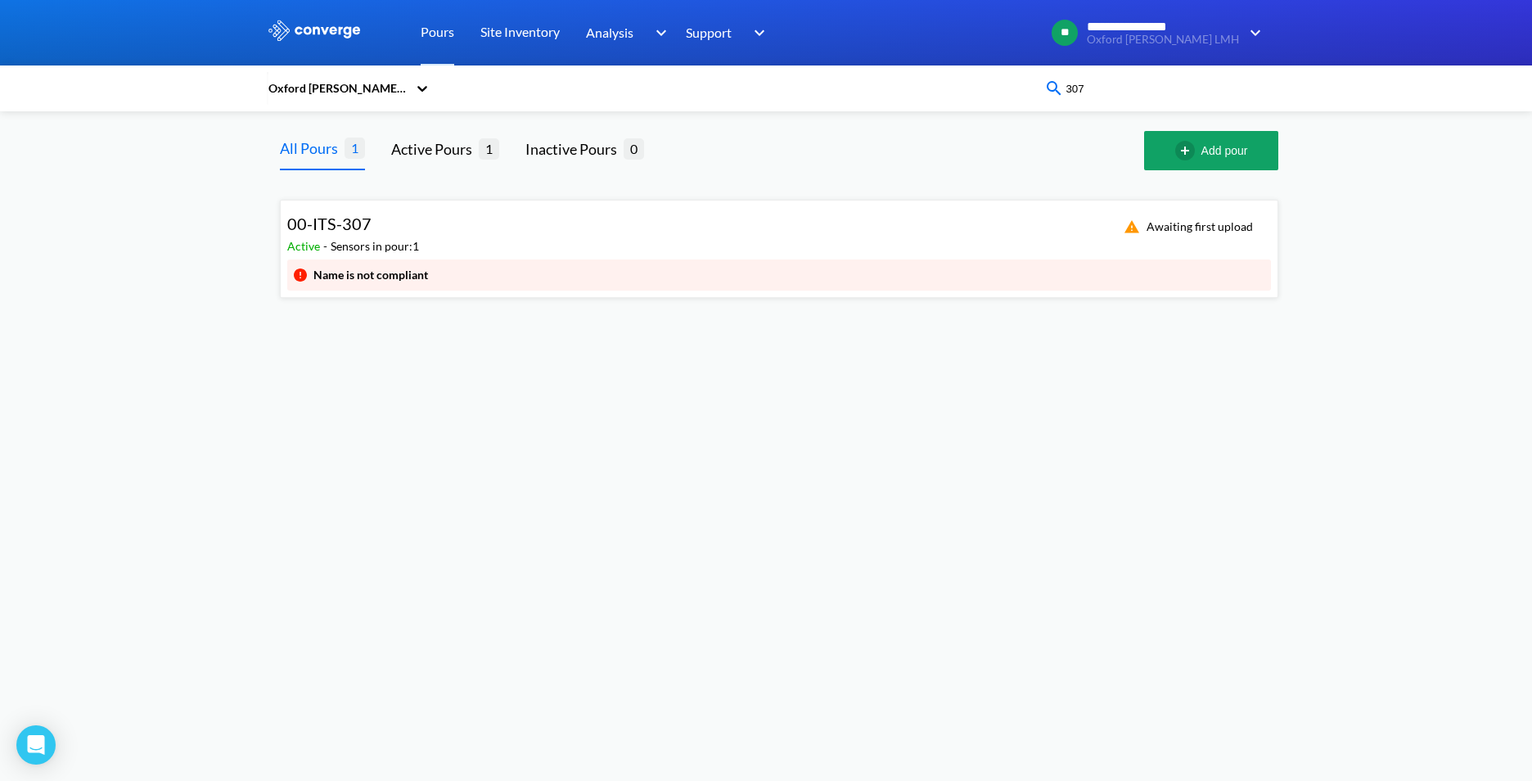
type input "307"
click at [413, 234] on div "00-ITS-307" at bounding box center [353, 223] width 132 height 25
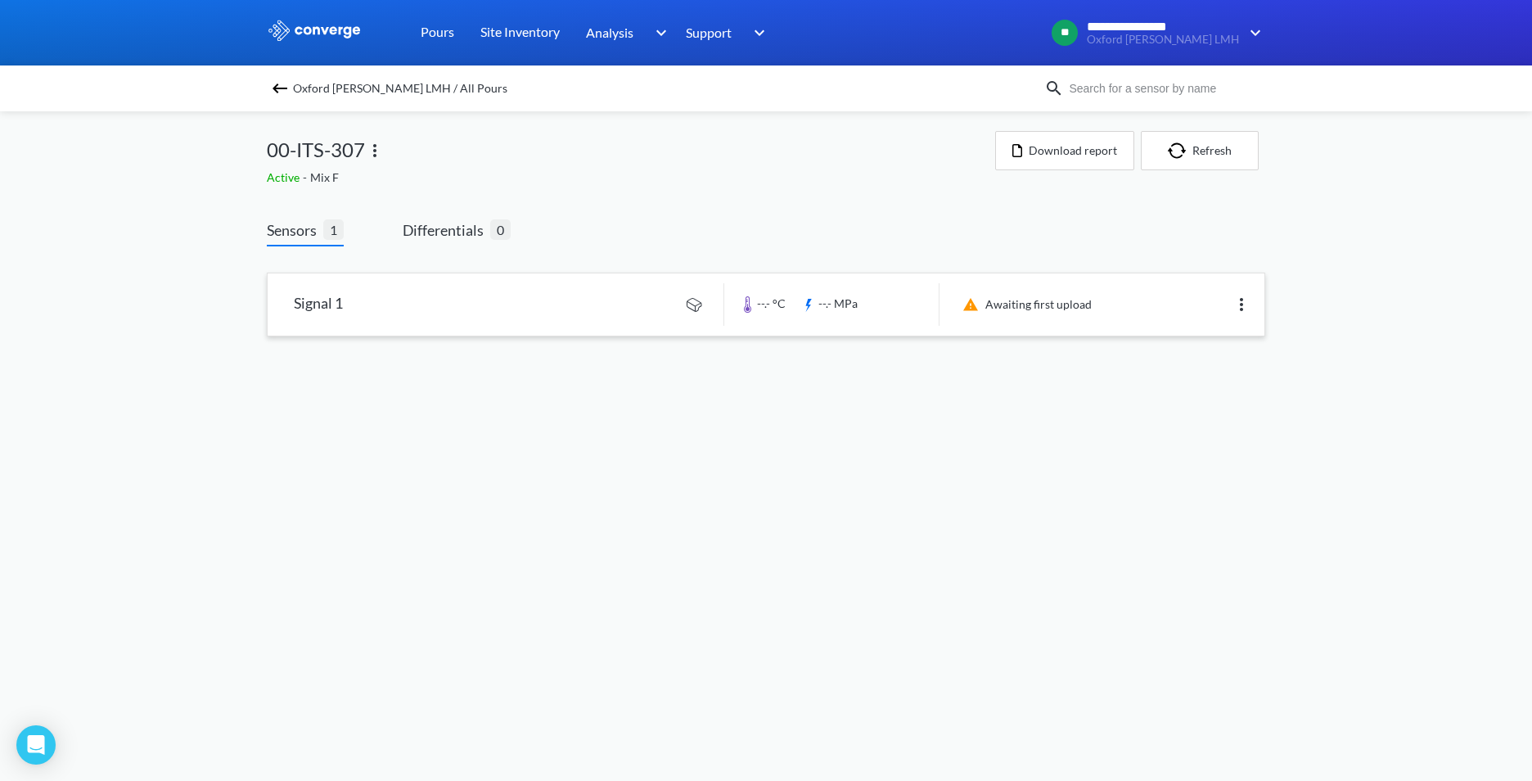
click at [480, 306] on link at bounding box center [766, 304] width 997 height 62
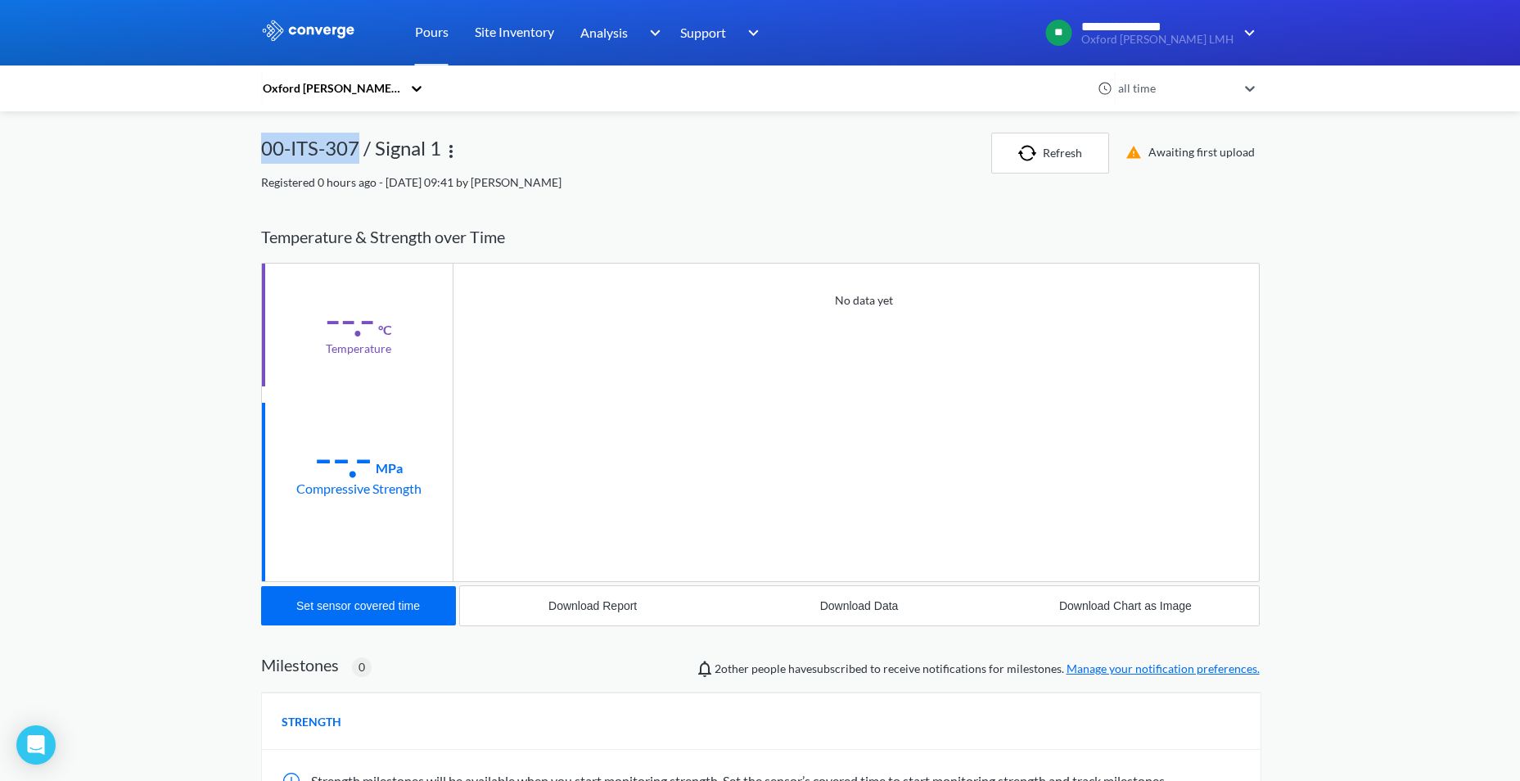
drag, startPoint x: 280, startPoint y: 148, endPoint x: 361, endPoint y: 150, distance: 81.0
click at [361, 150] on div "00-ITS-307 / Signal 1" at bounding box center [351, 153] width 180 height 41
copy div "00-ITS-307"
click at [305, 34] on img at bounding box center [308, 30] width 95 height 21
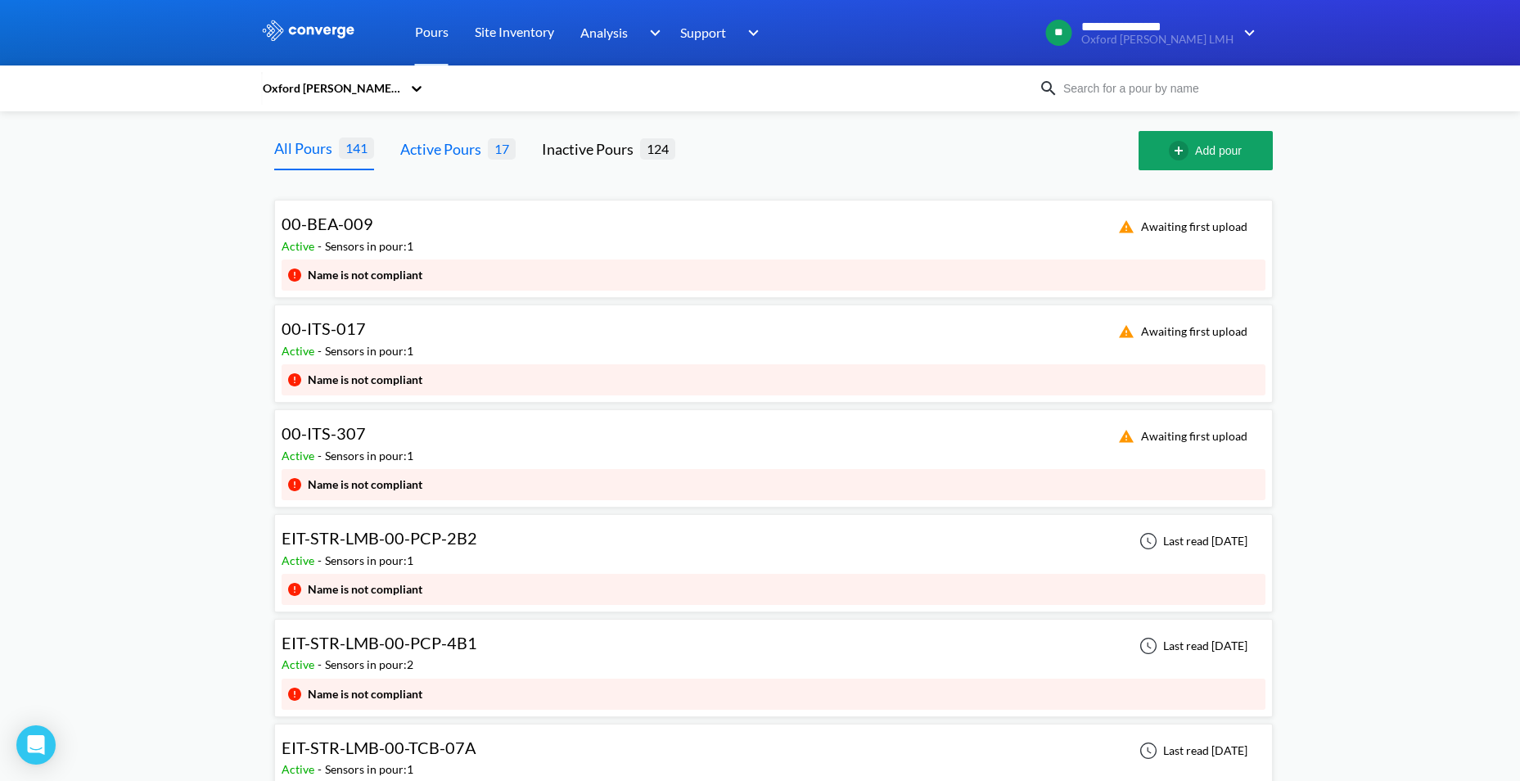
click at [433, 151] on div "Active Pours" at bounding box center [444, 149] width 88 height 23
click at [319, 150] on div "All Pours" at bounding box center [306, 149] width 65 height 23
click at [1146, 90] on input at bounding box center [1157, 88] width 198 height 18
type input "ITS-303"
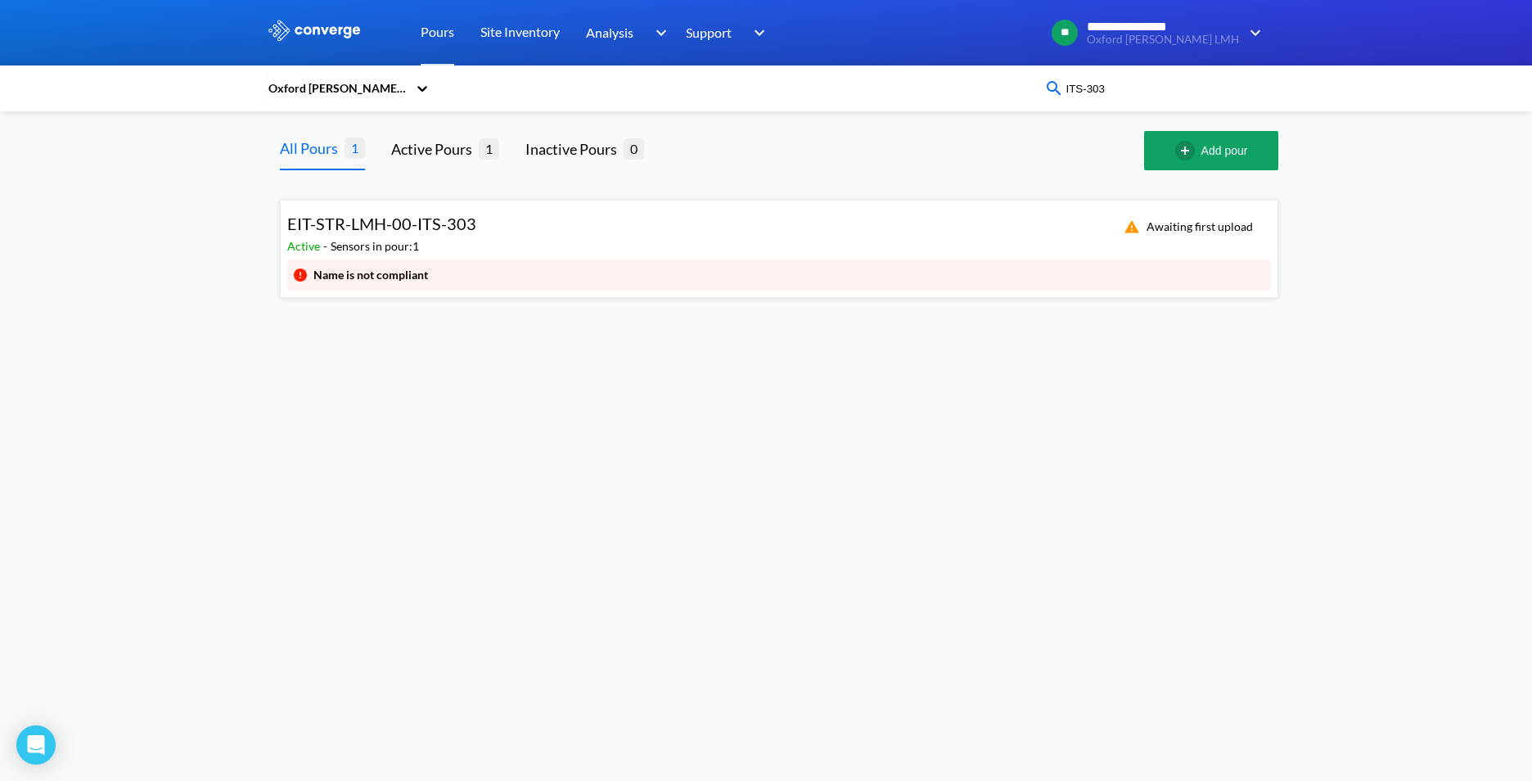
click at [485, 222] on div "EIT-STR-LMH-00-ITS-303 Active - Sensors in pour: 1 Awaiting first upload" at bounding box center [779, 233] width 984 height 52
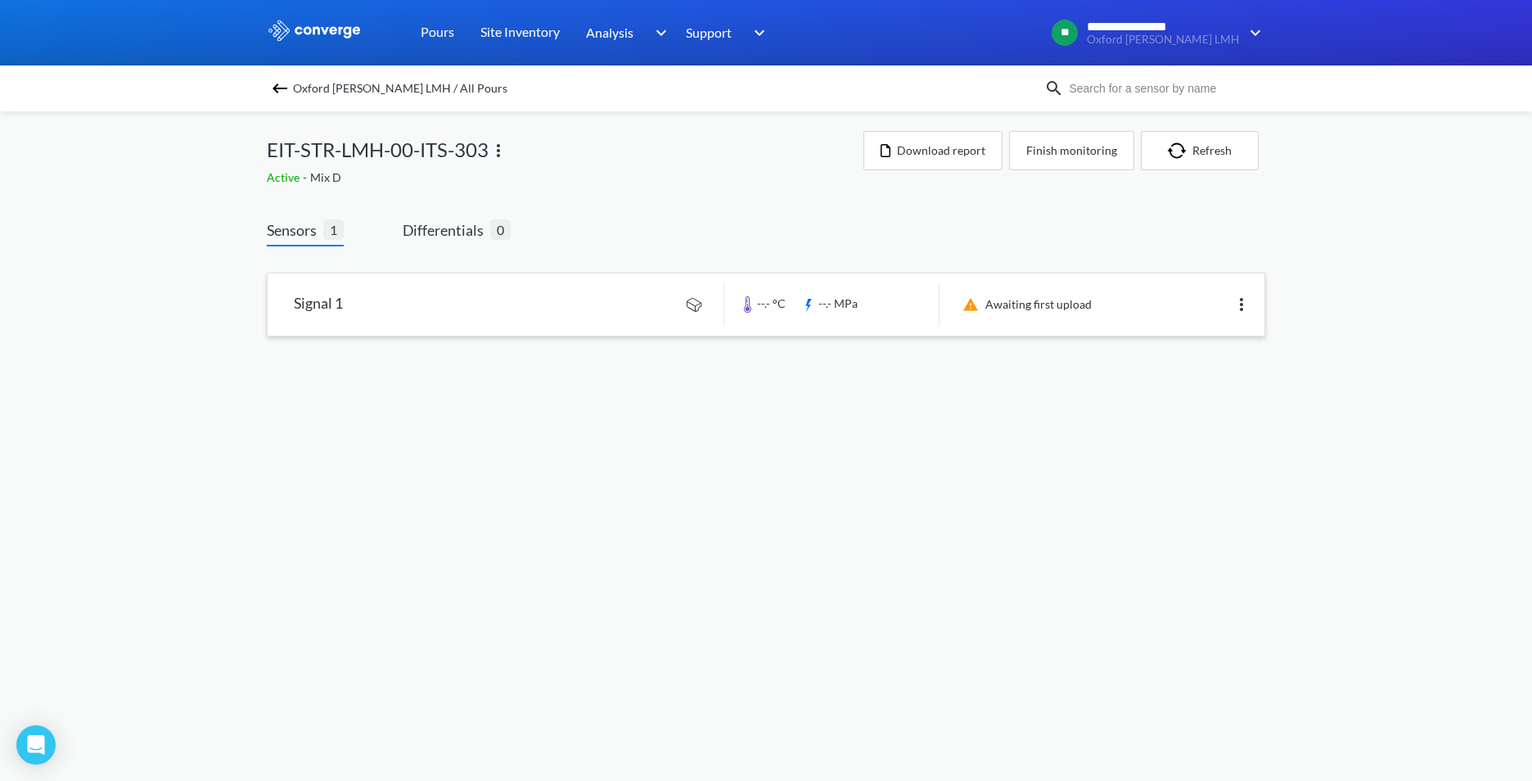
click at [466, 303] on link at bounding box center [766, 304] width 997 height 62
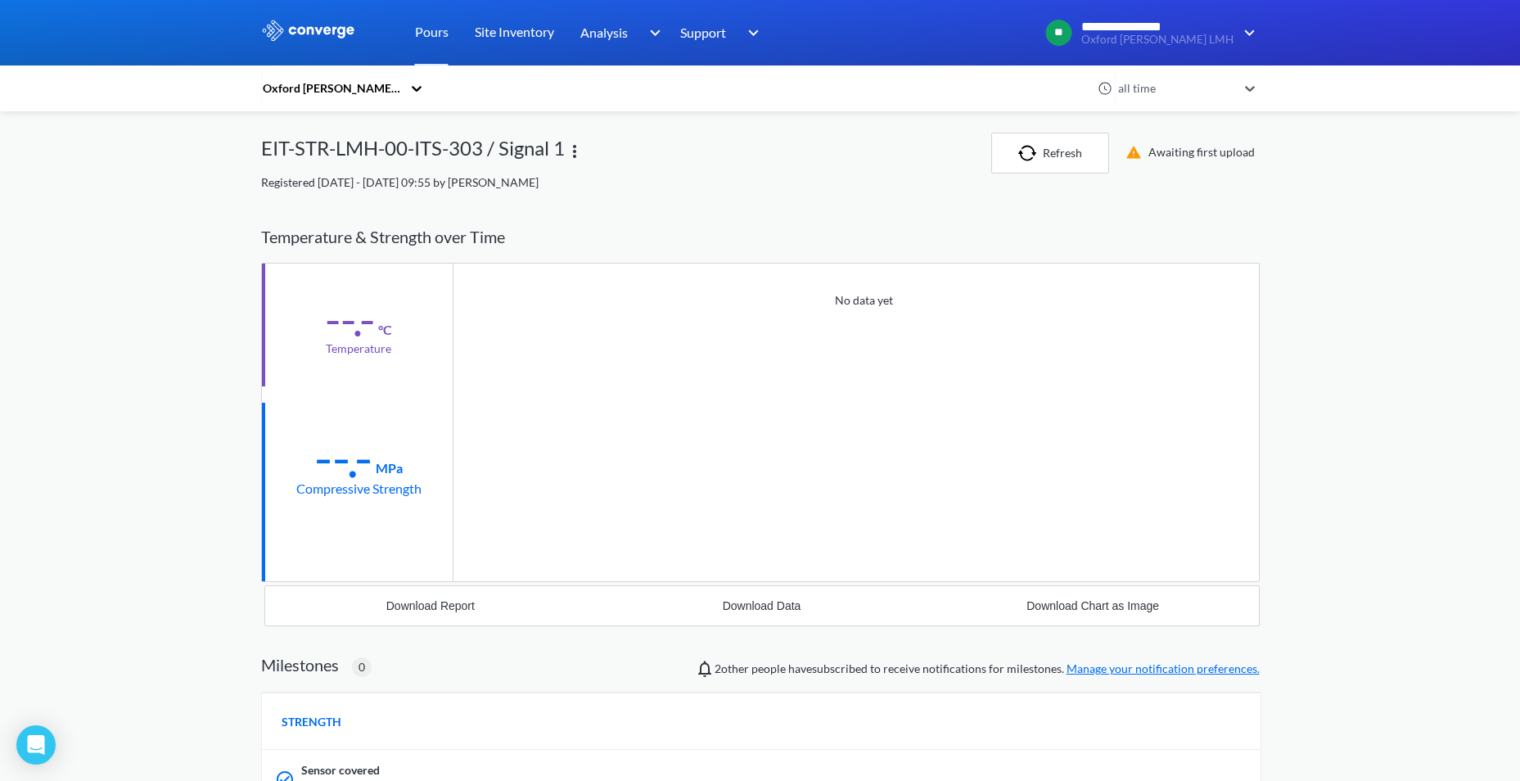
click at [284, 33] on img at bounding box center [308, 30] width 95 height 21
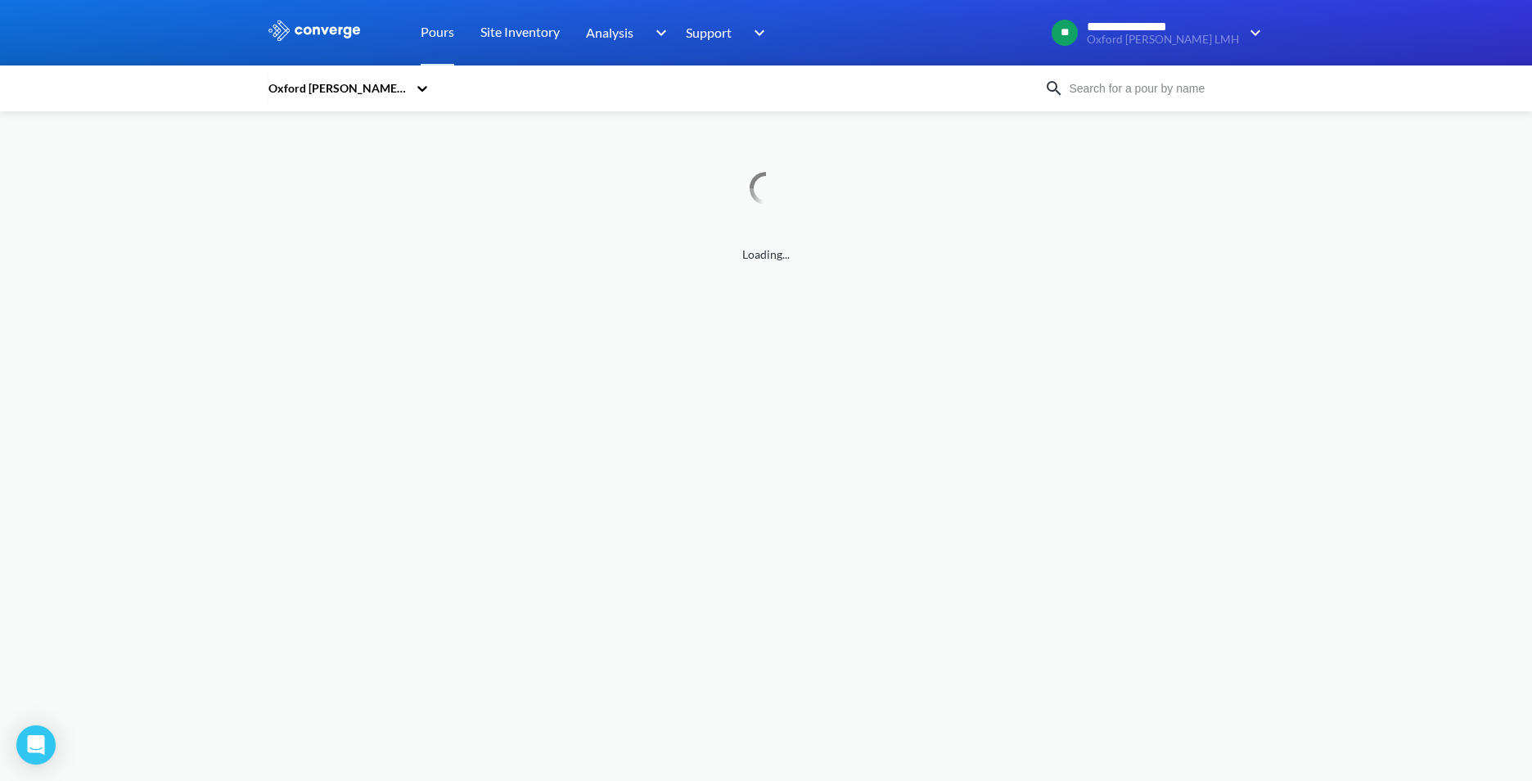
click at [1134, 82] on input at bounding box center [1163, 88] width 198 height 18
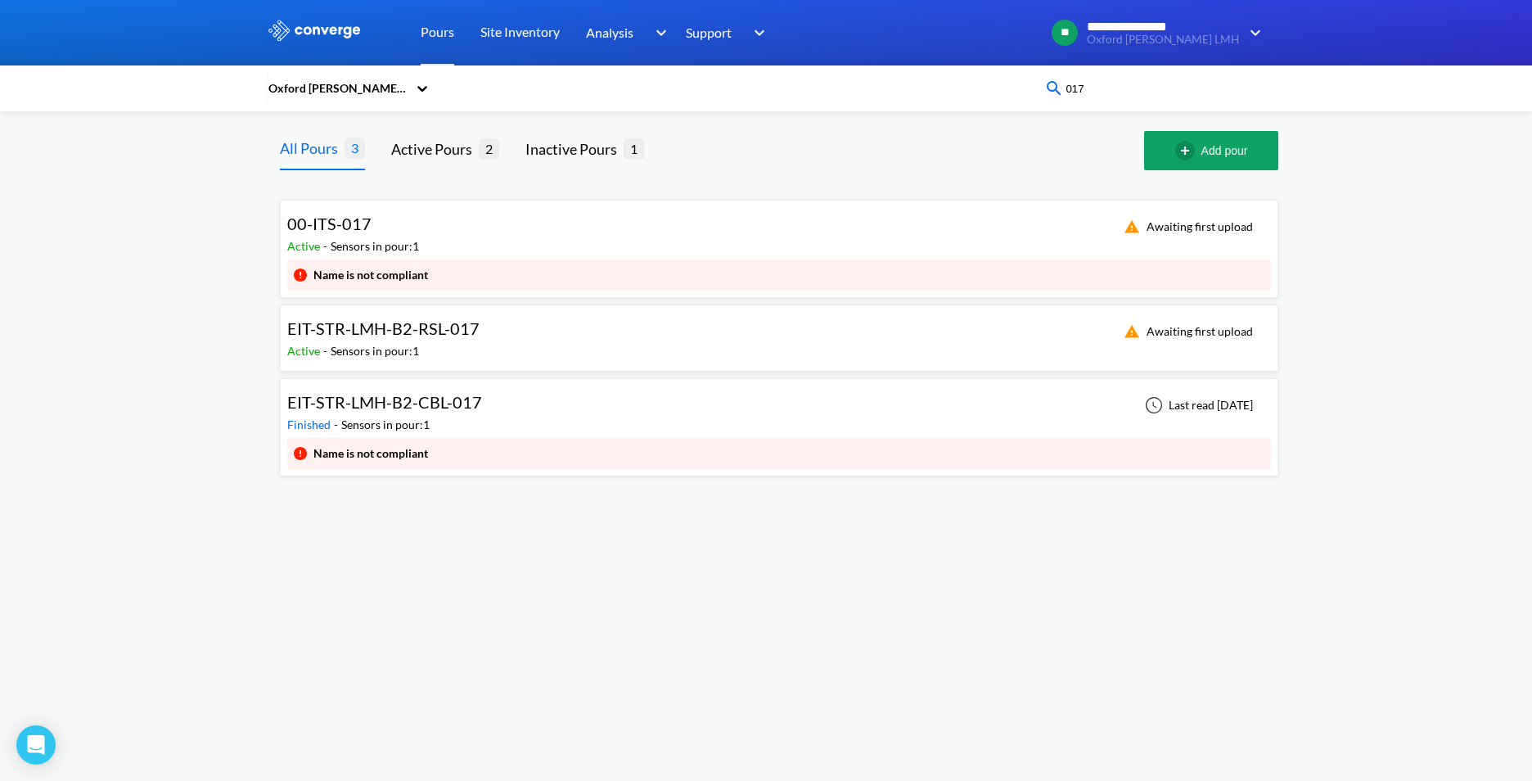
type input "017"
click at [619, 245] on div "00-ITS-017 Active - Sensors in pour: 1 Awaiting first upload" at bounding box center [779, 233] width 984 height 52
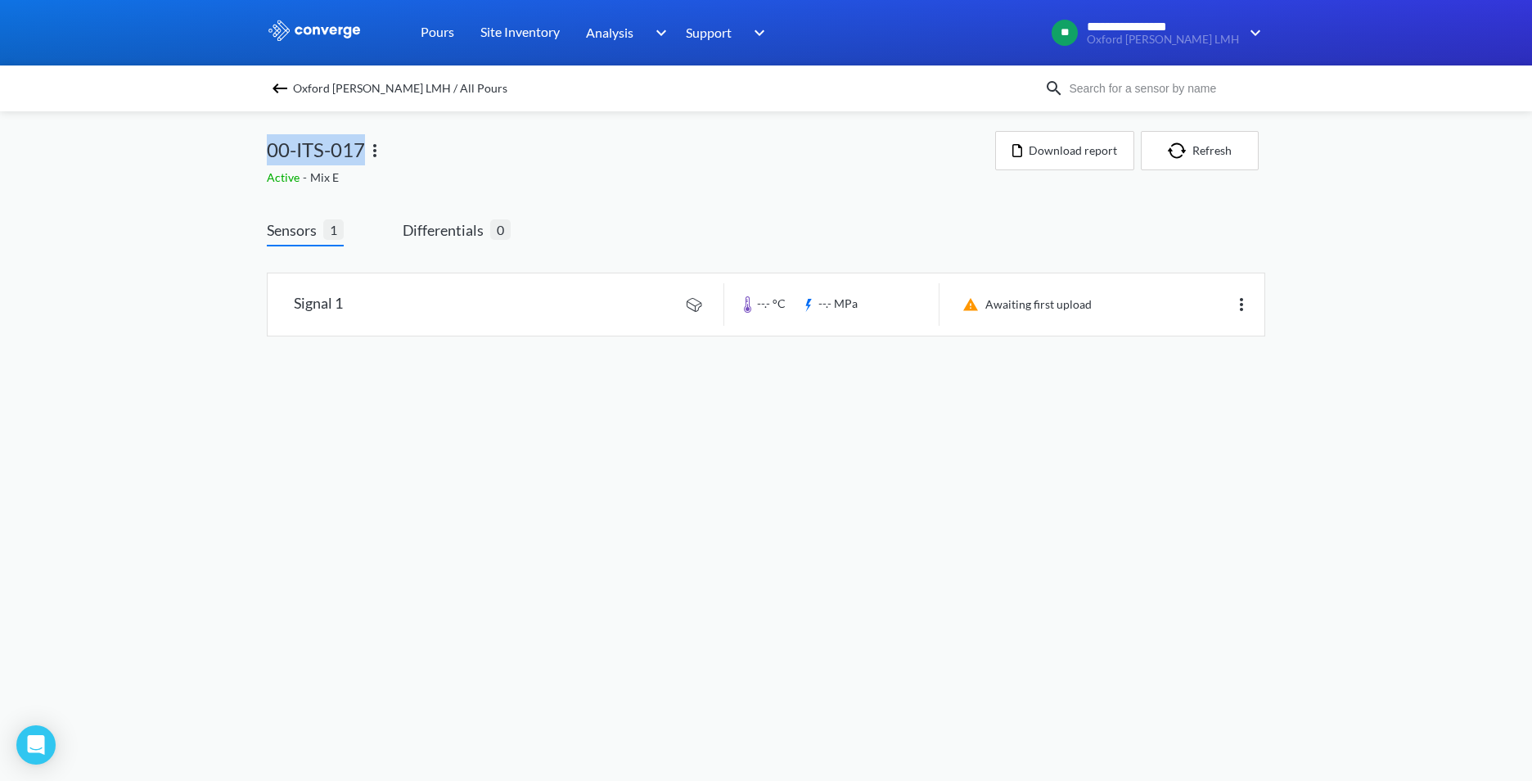
drag, startPoint x: 264, startPoint y: 144, endPoint x: 361, endPoint y: 147, distance: 97.4
click at [361, 147] on div "**********" at bounding box center [766, 184] width 1532 height 369
copy span "00-ITS-017"
click at [589, 308] on link at bounding box center [766, 304] width 997 height 62
